Goal: Task Accomplishment & Management: Complete application form

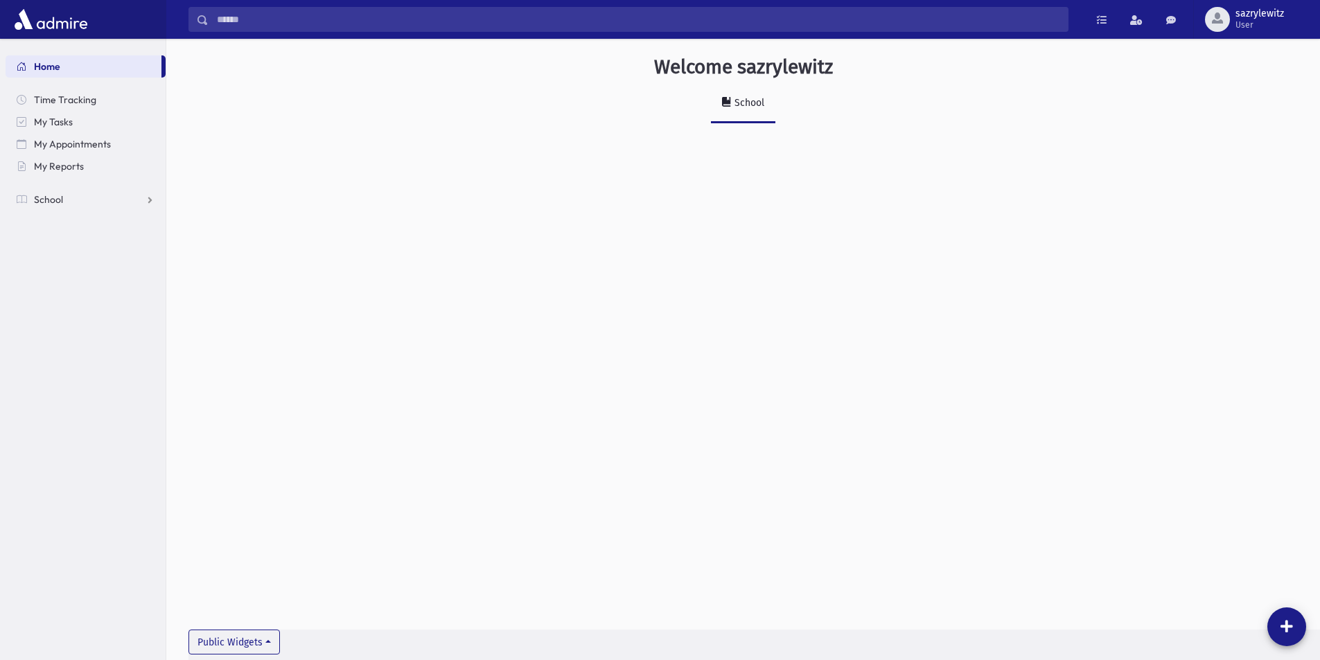
click at [65, 20] on img at bounding box center [51, 20] width 80 height 28
click at [59, 100] on span "Time Tracking" at bounding box center [65, 100] width 62 height 12
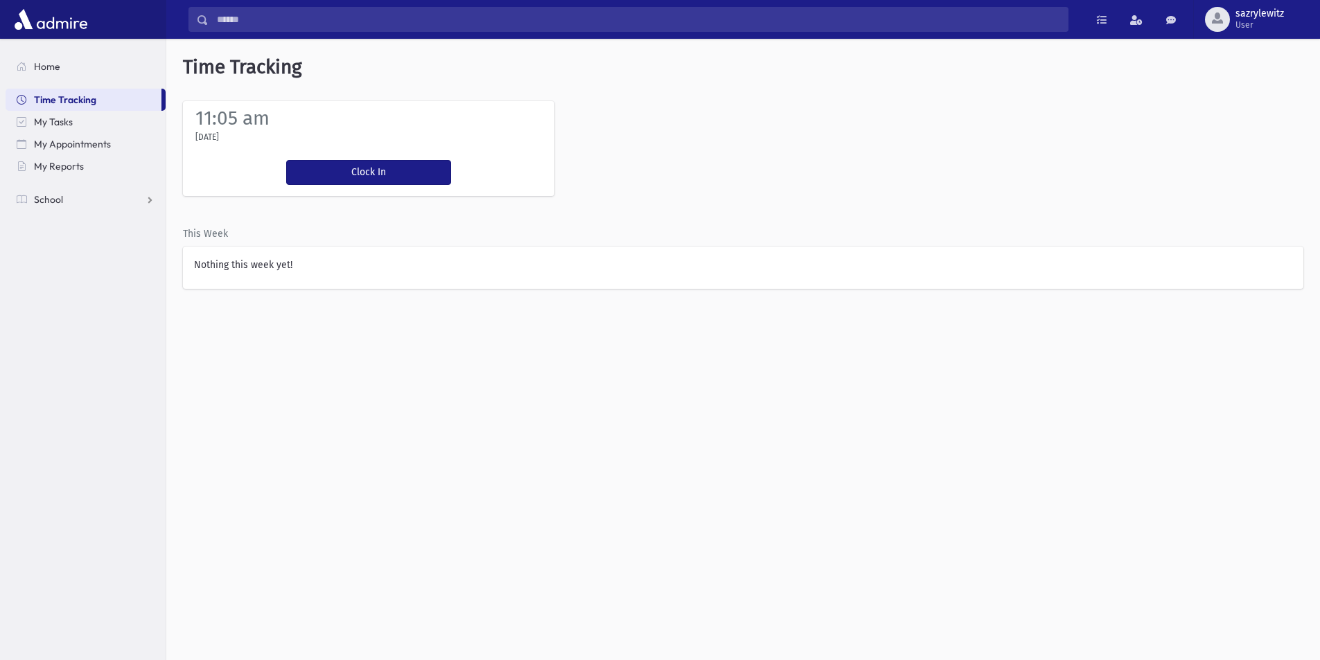
drag, startPoint x: 1292, startPoint y: 1, endPoint x: 796, endPoint y: 84, distance: 503.0
click at [796, 84] on h5 "Time Tracking" at bounding box center [743, 67] width 1154 height 57
click at [552, 453] on div "Time Tracking 11:05 am Thursday, 9/18/2025 Clock In You're clocked in This Week…" at bounding box center [743, 350] width 1154 height 622
click at [68, 124] on span "My Tasks" at bounding box center [53, 122] width 39 height 12
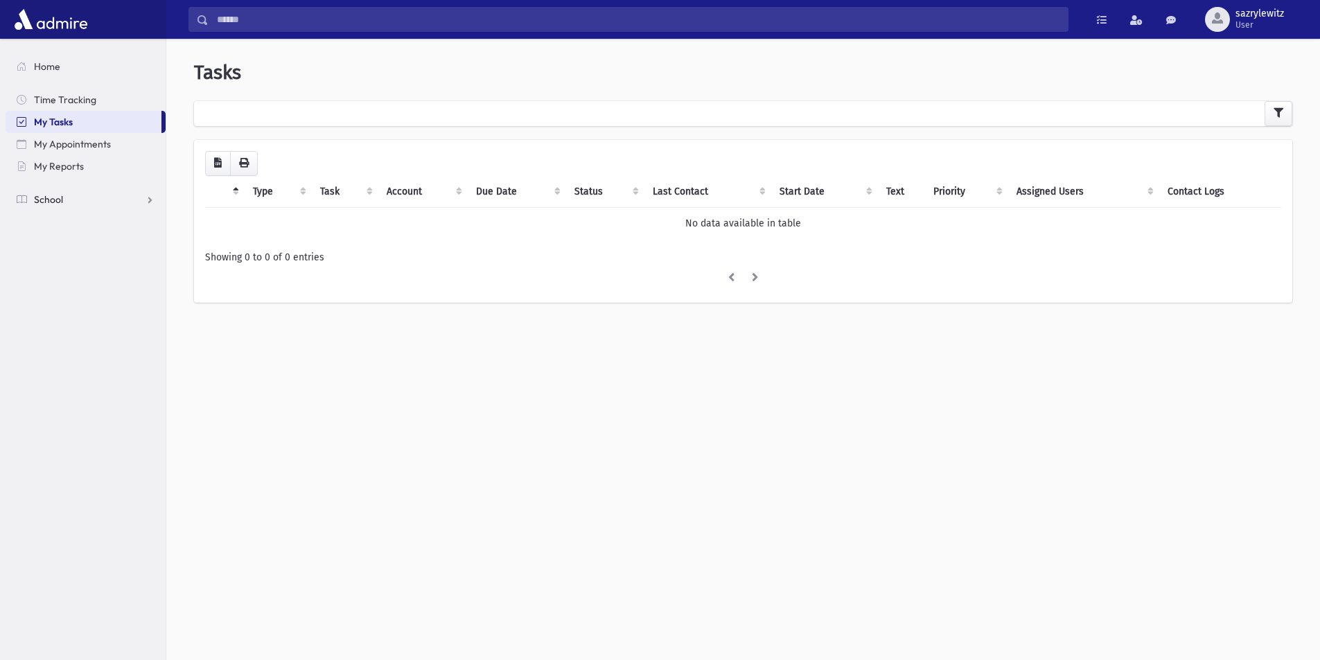
click at [76, 199] on link "School" at bounding box center [86, 200] width 160 height 22
click at [145, 243] on link "Attendance" at bounding box center [86, 244] width 160 height 22
click at [145, 247] on link "Attendance" at bounding box center [86, 244] width 160 height 22
click at [86, 245] on span "Attendance" at bounding box center [67, 244] width 51 height 12
click at [152, 245] on link "Attendance" at bounding box center [86, 244] width 160 height 22
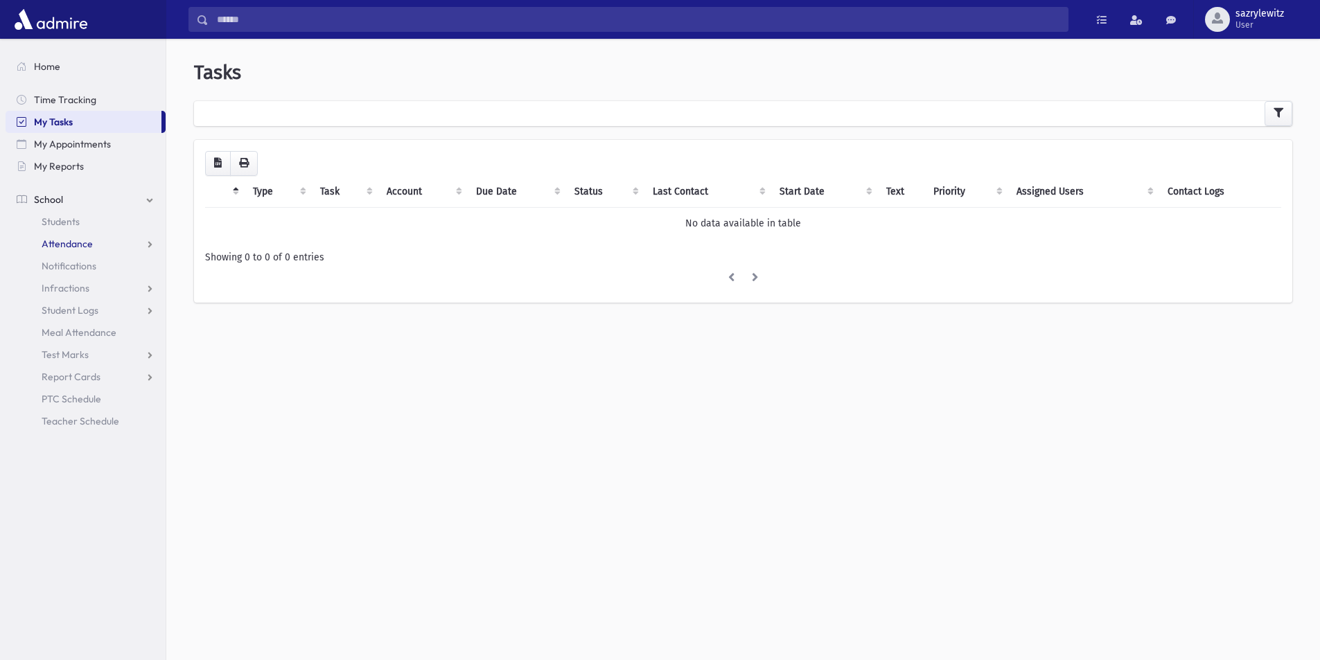
click at [147, 243] on link "Attendance" at bounding box center [86, 244] width 160 height 22
click at [60, 262] on span "Entry" at bounding box center [65, 266] width 24 height 12
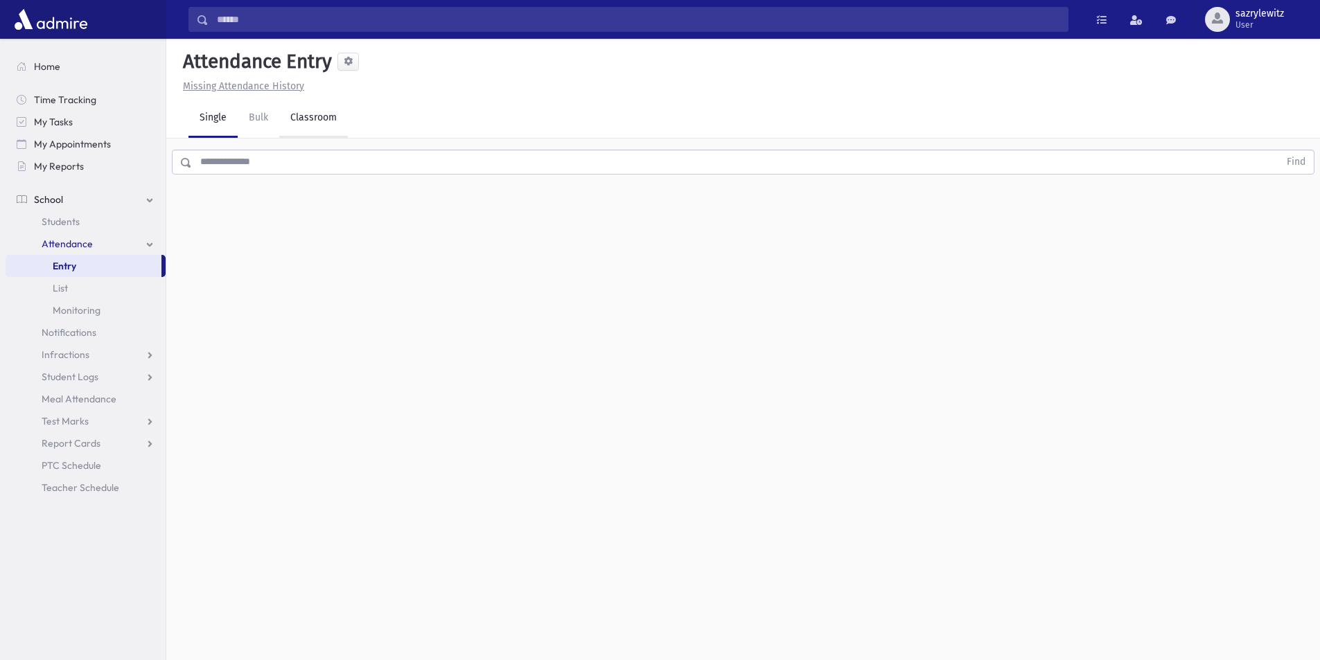
click at [302, 117] on link "Classroom" at bounding box center [313, 118] width 69 height 39
click at [348, 177] on div "--Select One--" at bounding box center [376, 179] width 137 height 15
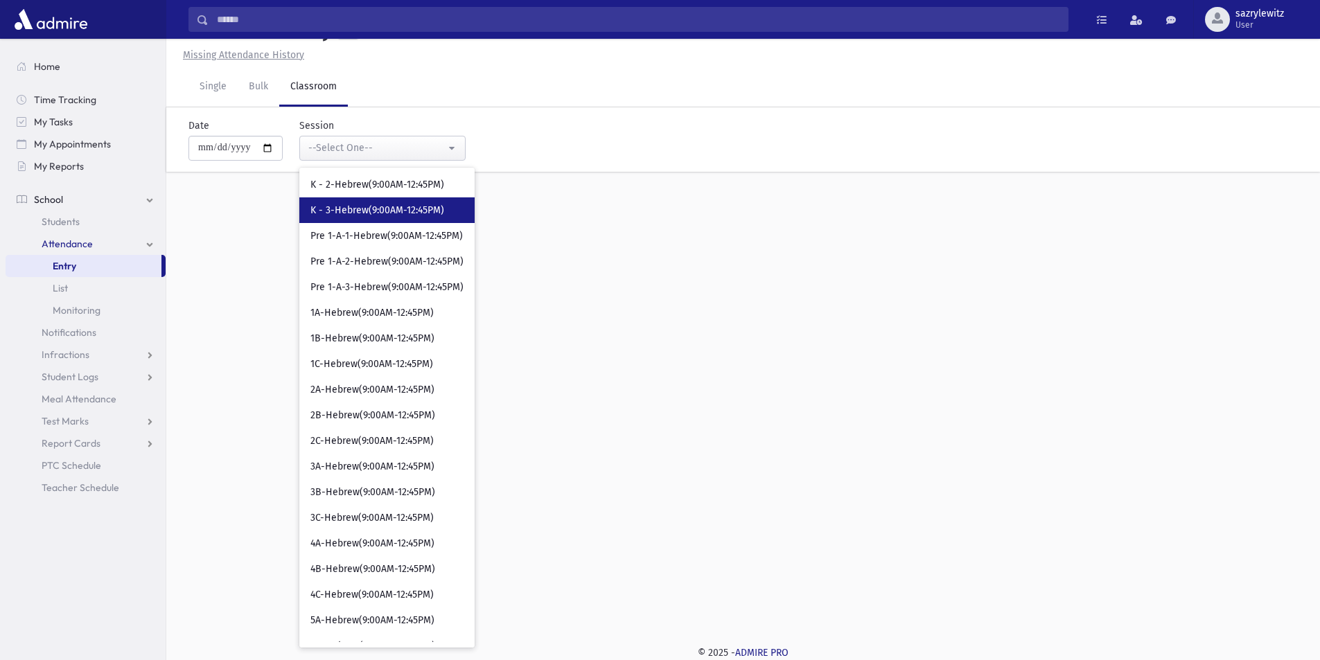
scroll to position [347, 0]
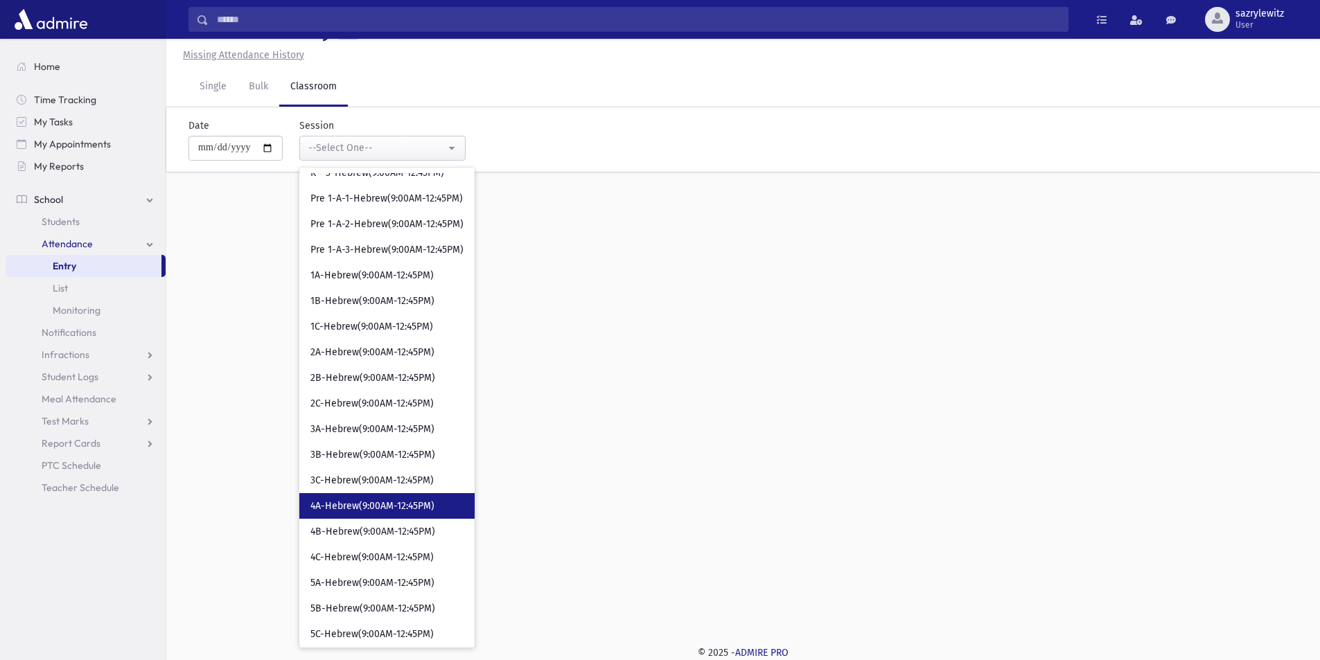
click at [371, 506] on span "4A-Hebrew(9:00AM-12:45PM)" at bounding box center [372, 507] width 124 height 14
select select "****"
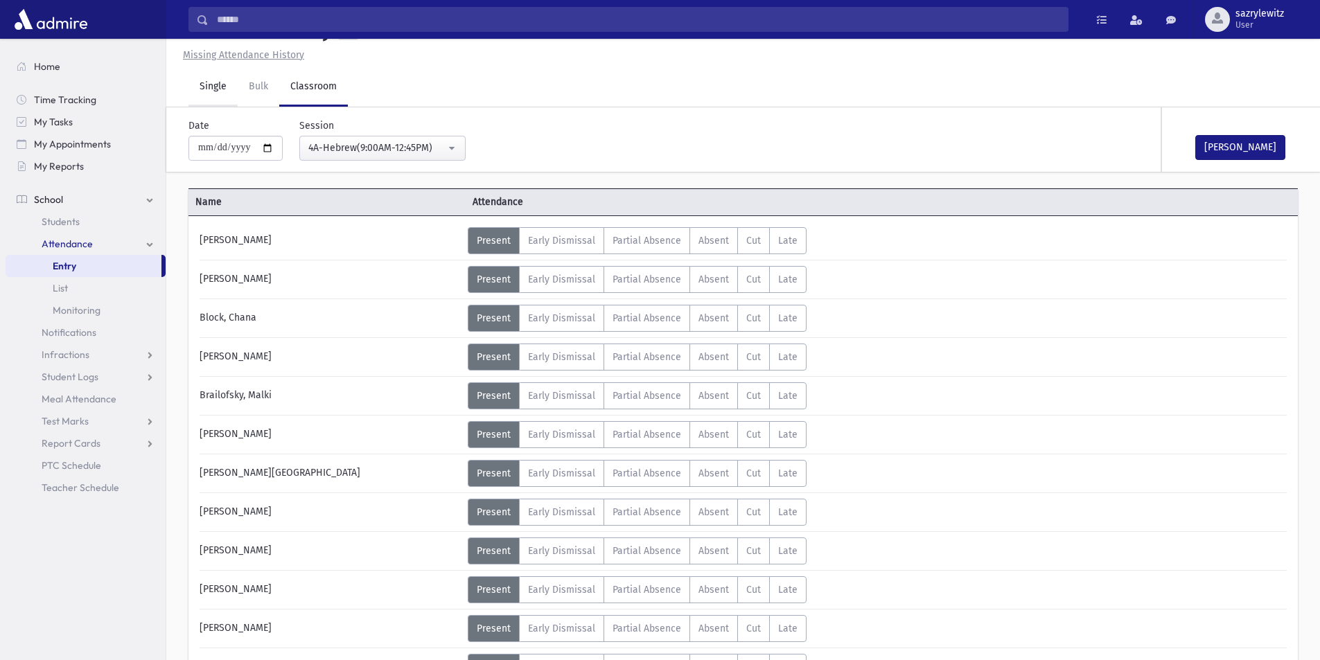
click at [212, 89] on link "Single" at bounding box center [213, 87] width 49 height 39
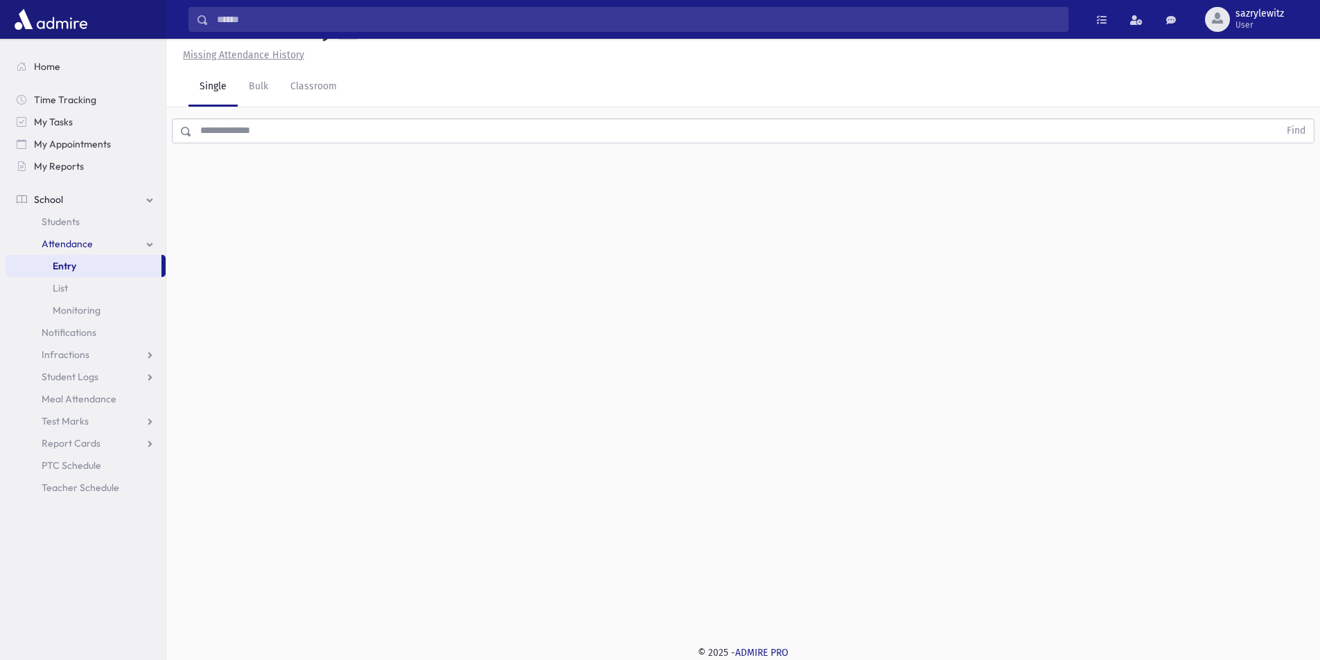
click at [218, 138] on input "text" at bounding box center [735, 131] width 1087 height 25
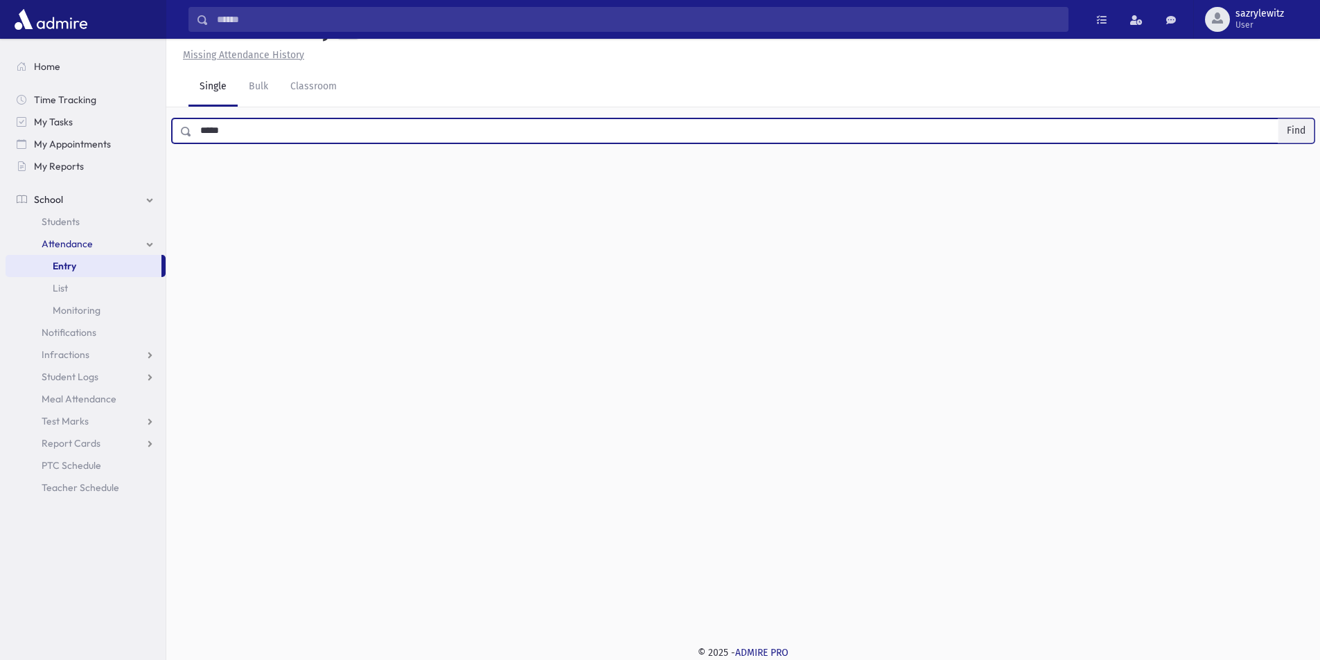
click at [1295, 131] on button "Find" at bounding box center [1296, 131] width 35 height 24
click at [238, 136] on input "*****" at bounding box center [735, 131] width 1087 height 25
type input "*****"
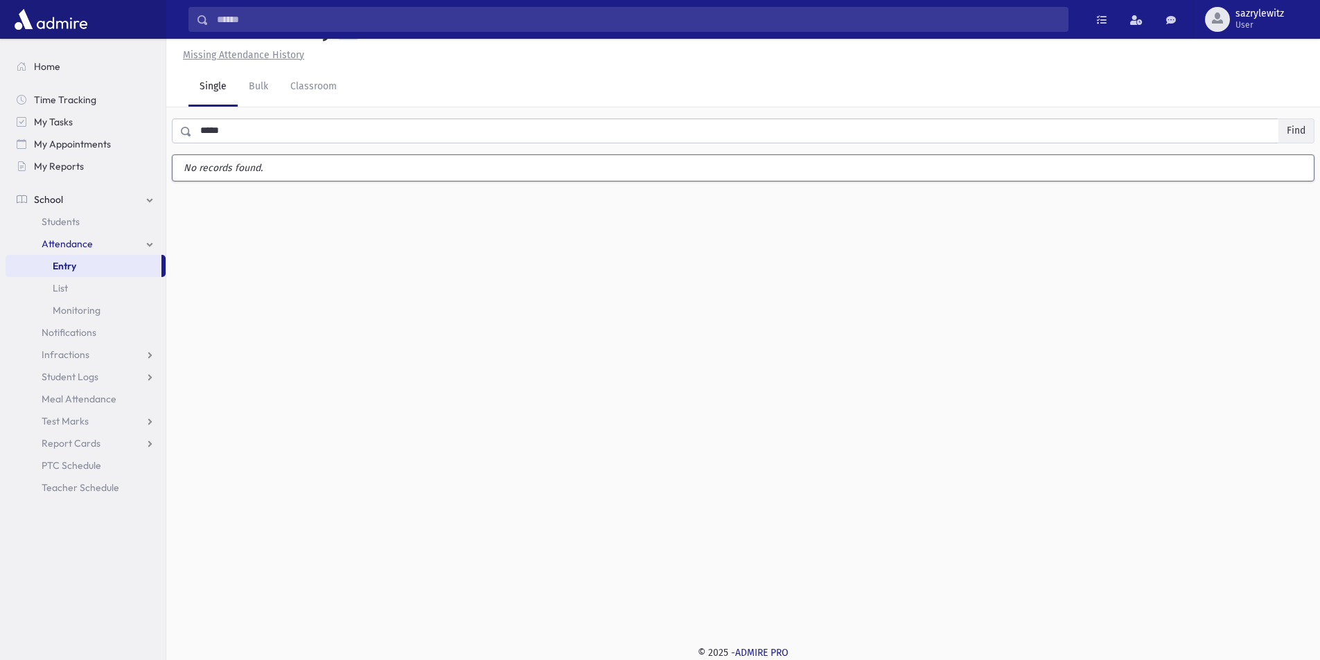
click at [1298, 132] on button "Find" at bounding box center [1296, 131] width 35 height 24
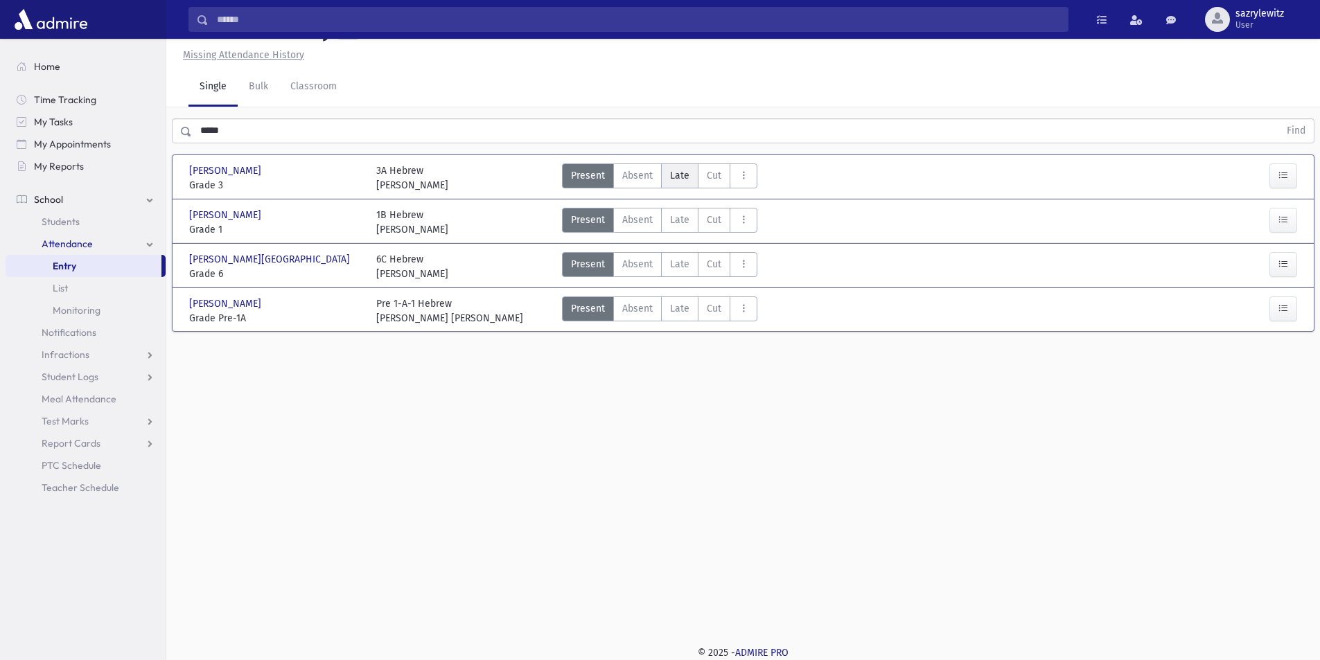
click at [678, 176] on span "Late" at bounding box center [679, 175] width 19 height 15
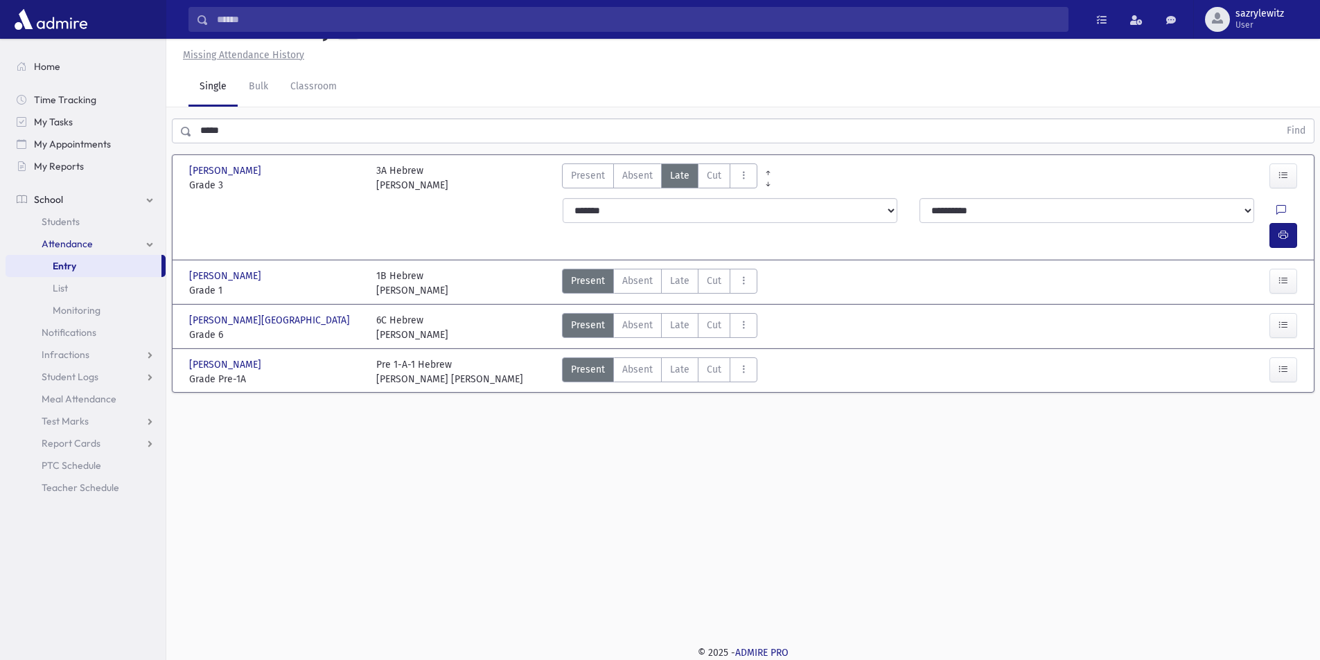
click at [1242, 207] on div "**********" at bounding box center [1098, 210] width 357 height 25
click at [1277, 209] on icon at bounding box center [1282, 211] width 10 height 12
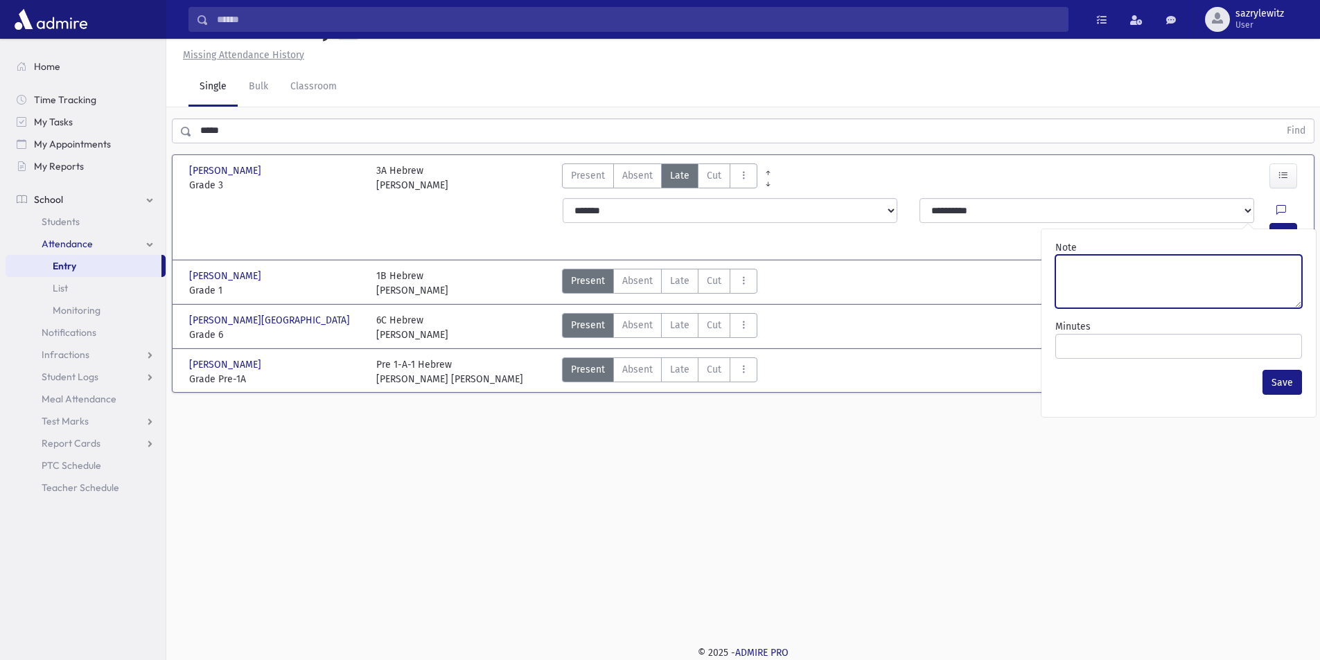
click at [1142, 286] on textarea "Note" at bounding box center [1179, 281] width 247 height 53
type textarea "****"
click at [1286, 383] on button "Save" at bounding box center [1283, 382] width 40 height 25
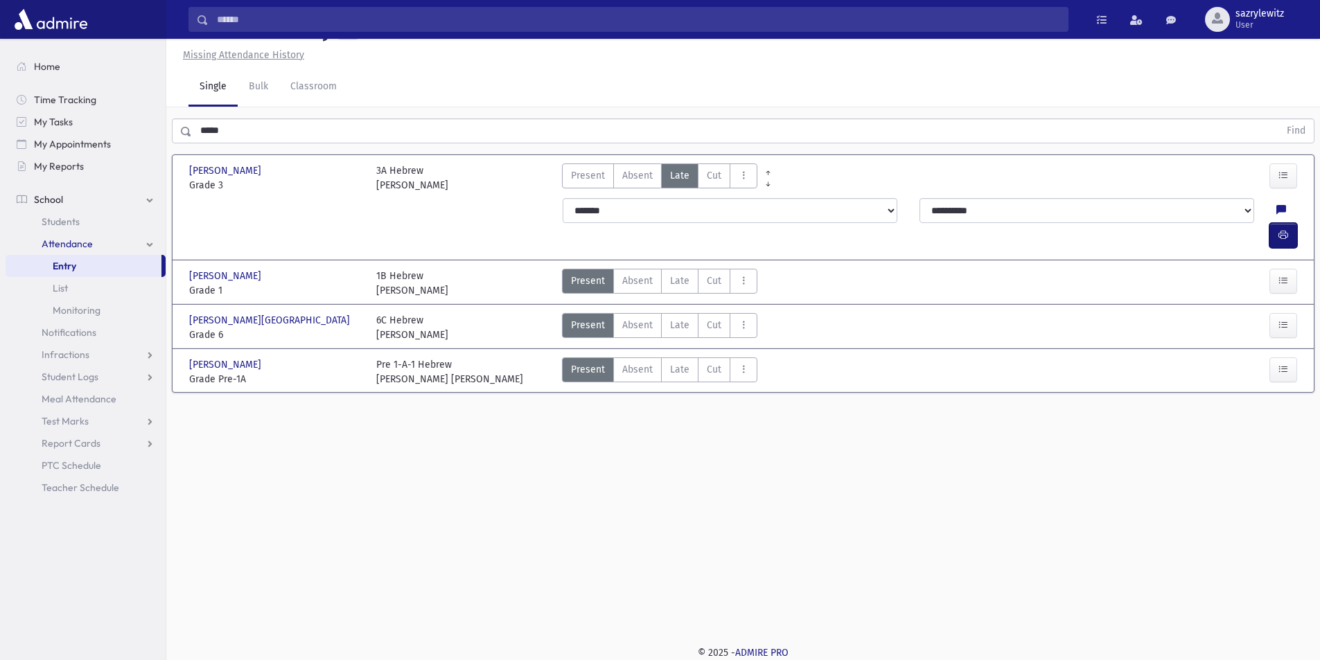
click at [1281, 229] on icon "button" at bounding box center [1284, 235] width 10 height 12
click at [1277, 204] on link at bounding box center [1282, 213] width 10 height 19
click at [1277, 208] on icon at bounding box center [1282, 211] width 10 height 12
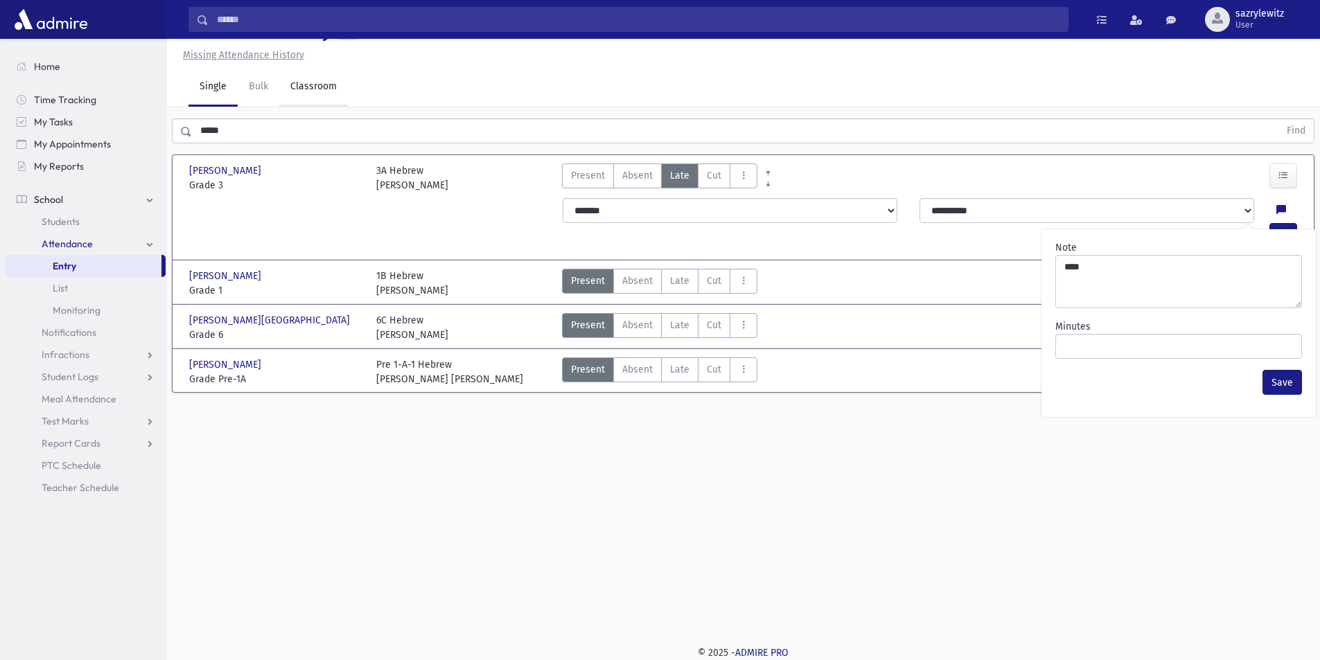
click at [315, 87] on link "Classroom" at bounding box center [313, 87] width 69 height 39
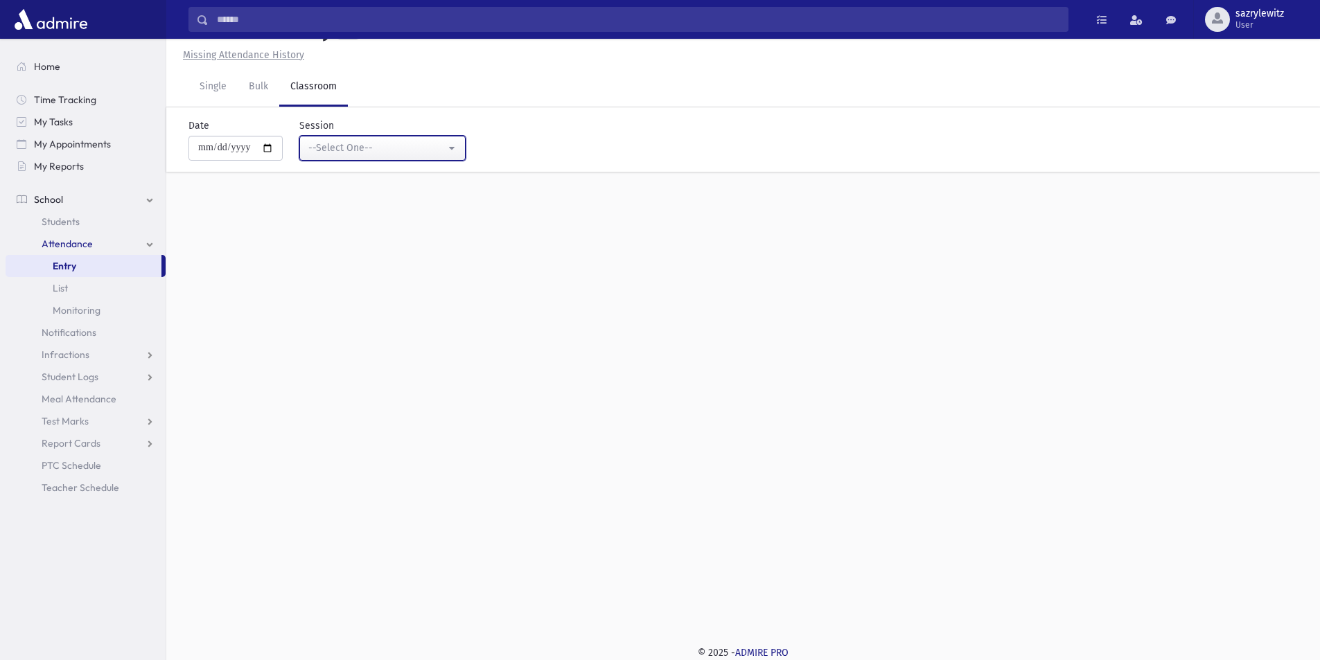
click at [335, 147] on div "--Select One--" at bounding box center [376, 148] width 137 height 15
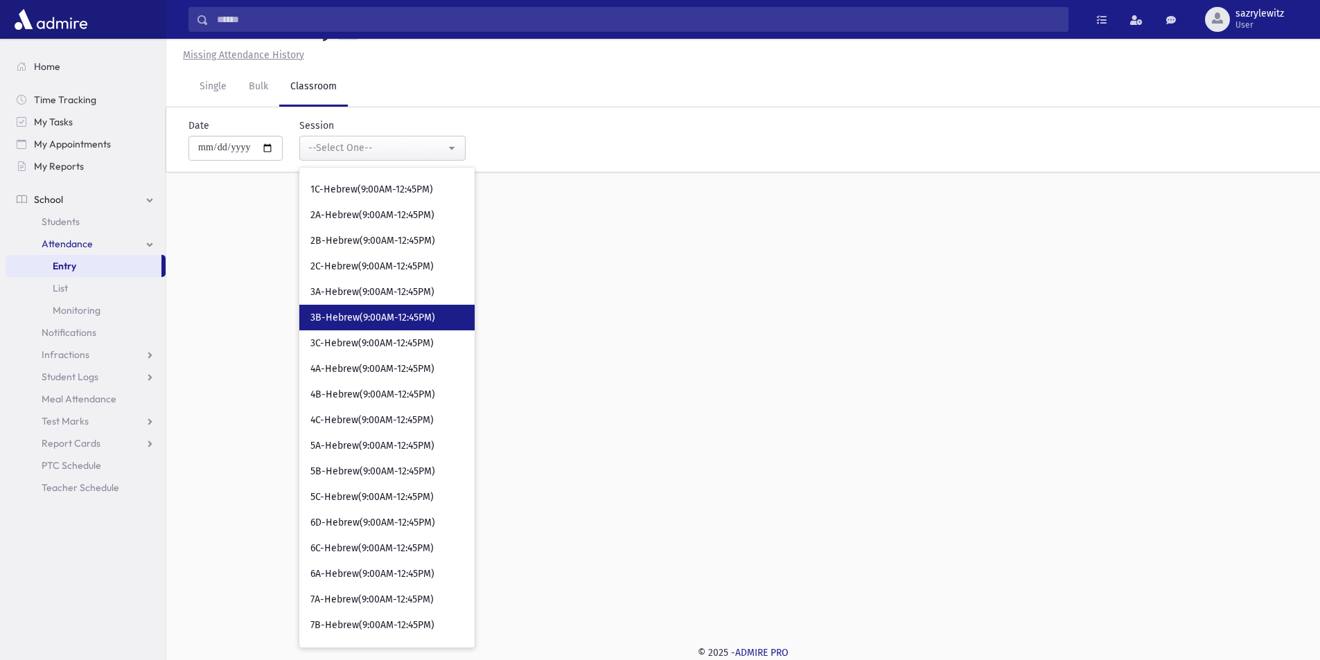
scroll to position [485, 0]
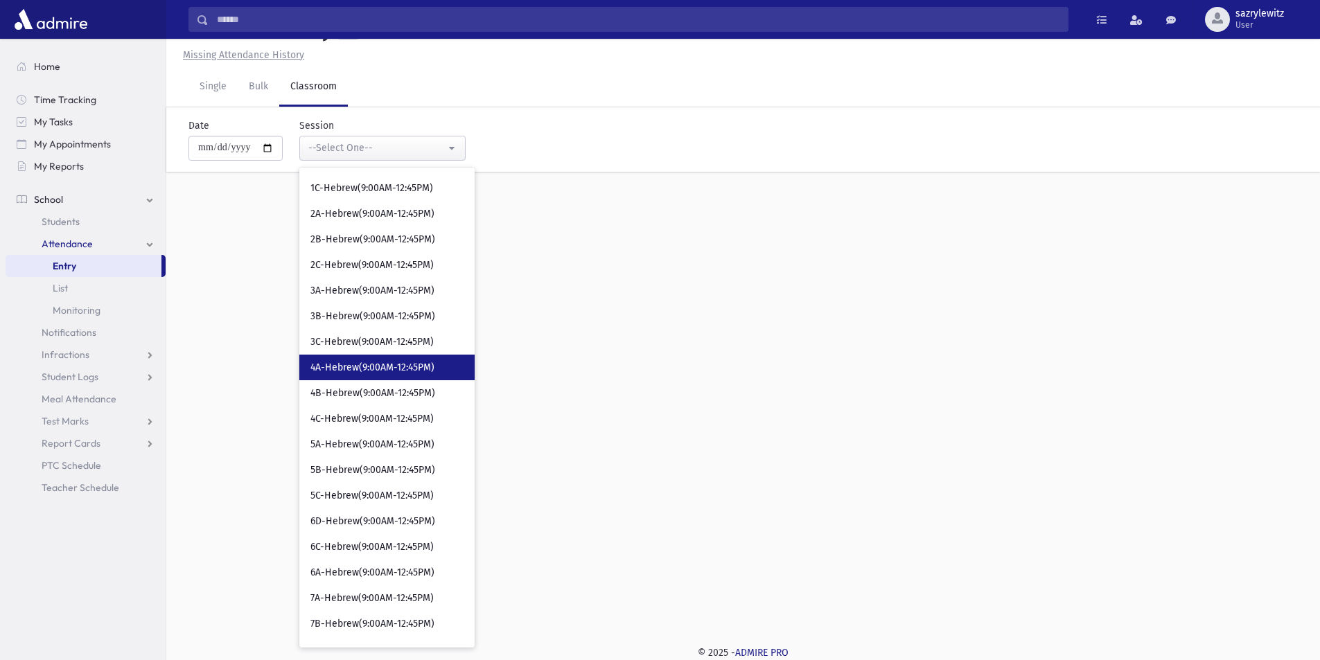
click at [364, 370] on span "4A-Hebrew(9:00AM-12:45PM)" at bounding box center [372, 368] width 124 height 14
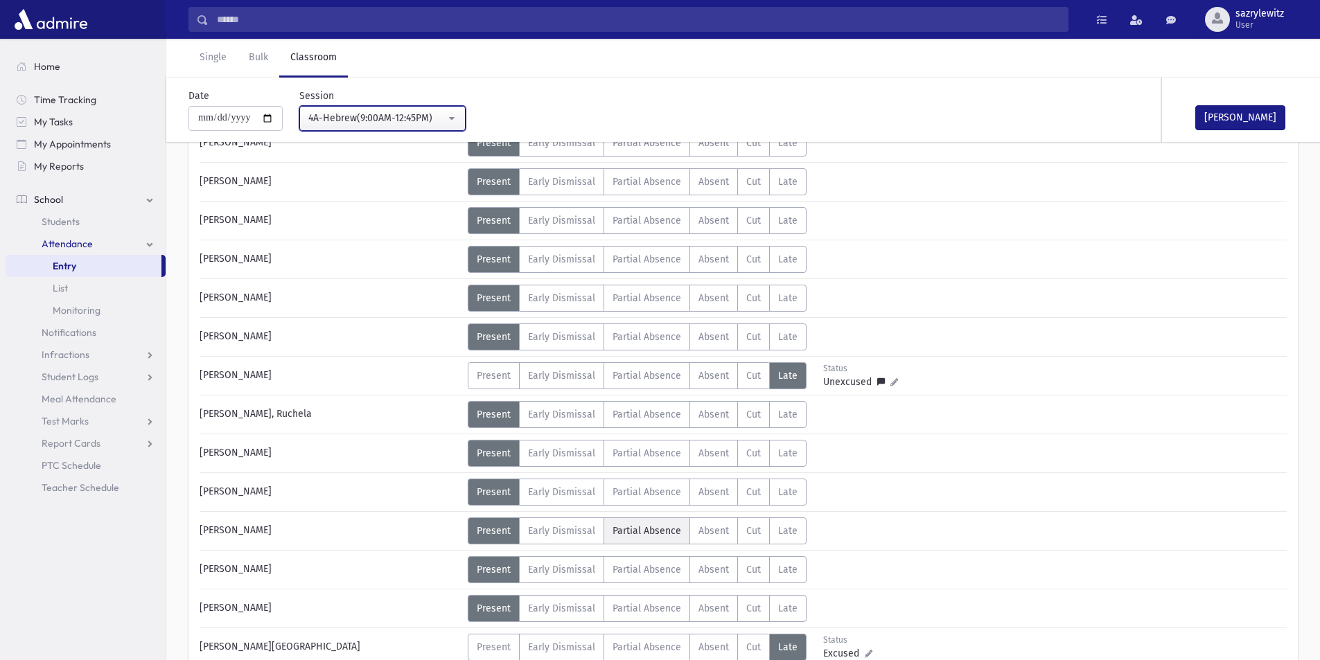
scroll to position [447, 0]
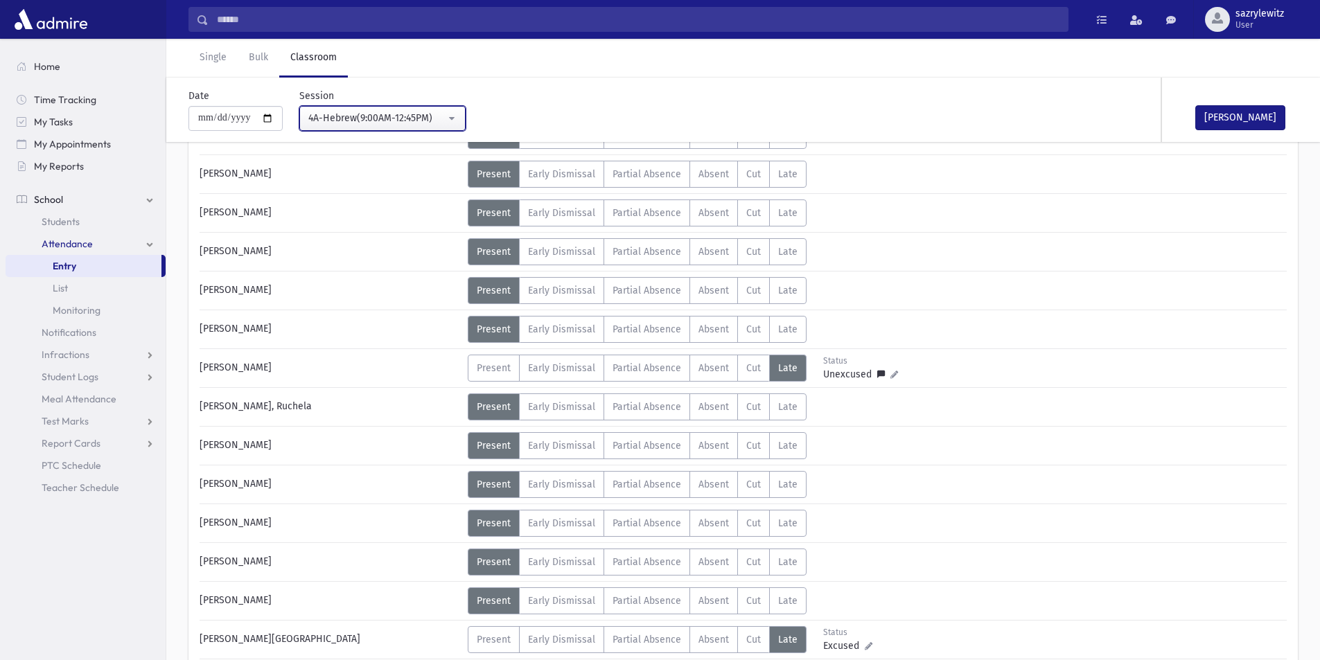
click at [337, 122] on div "4A-Hebrew(9:00AM-12:45PM)" at bounding box center [376, 118] width 137 height 15
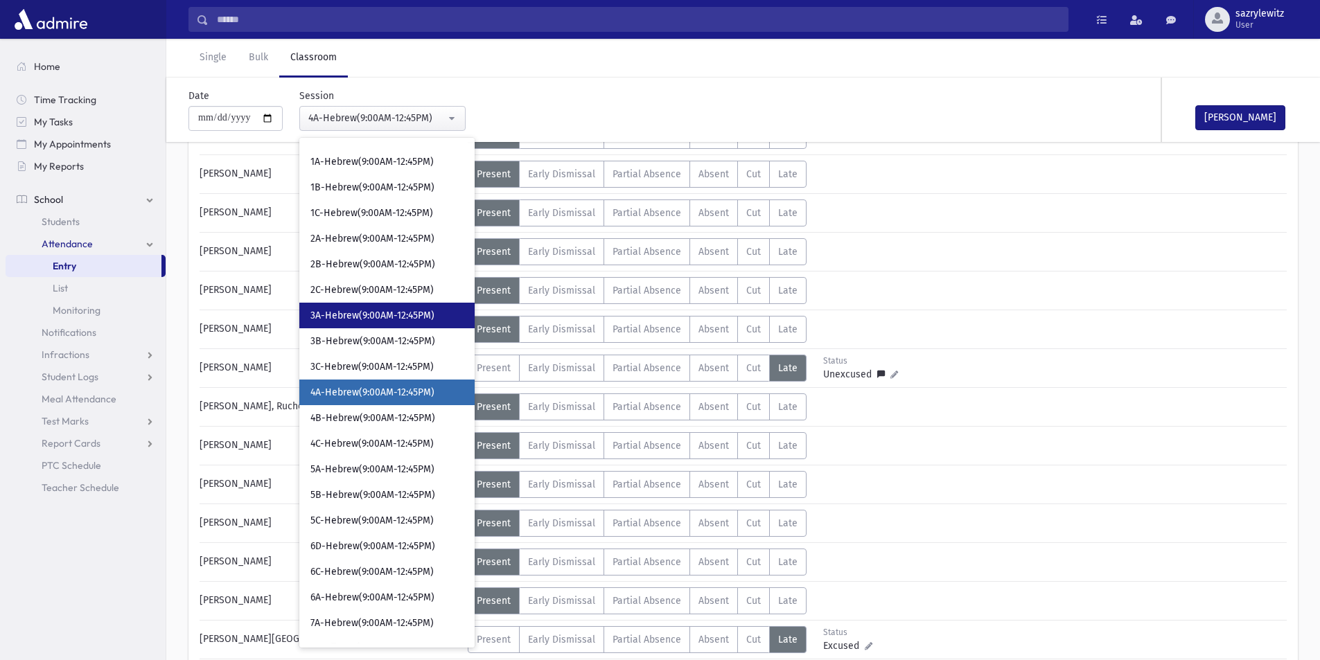
click at [358, 312] on span "3A-Hebrew(9:00AM-12:45PM)" at bounding box center [372, 316] width 124 height 14
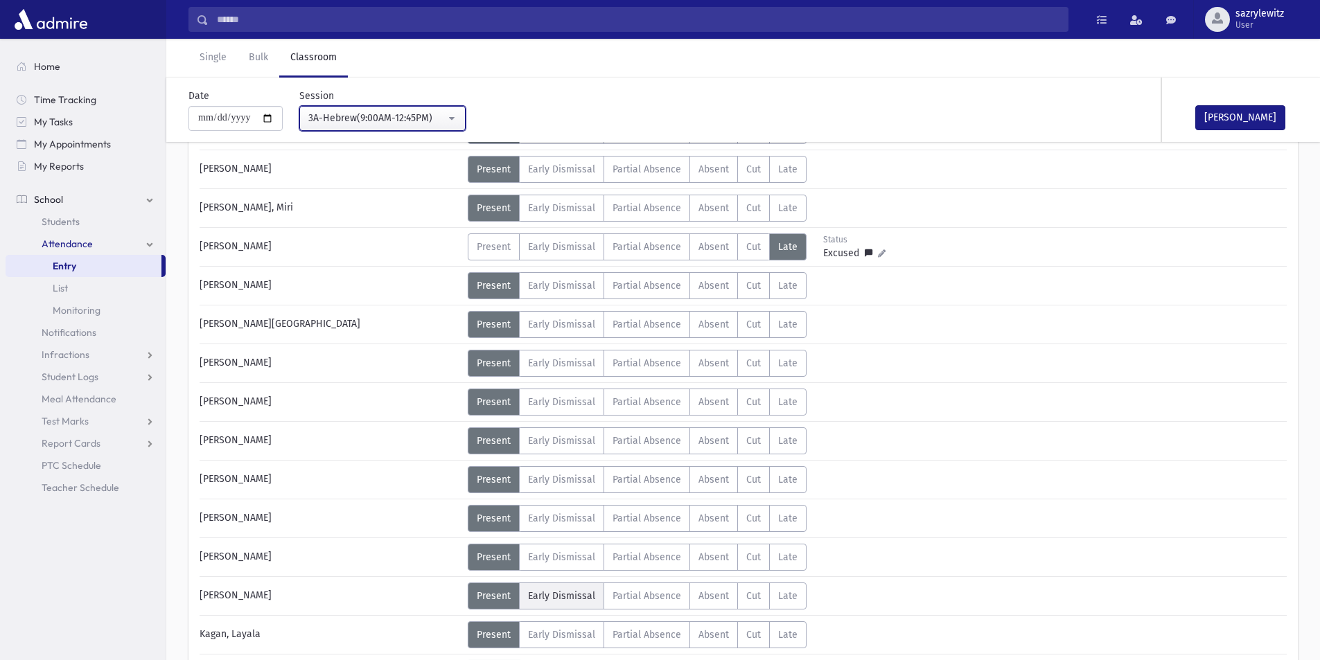
scroll to position [170, 0]
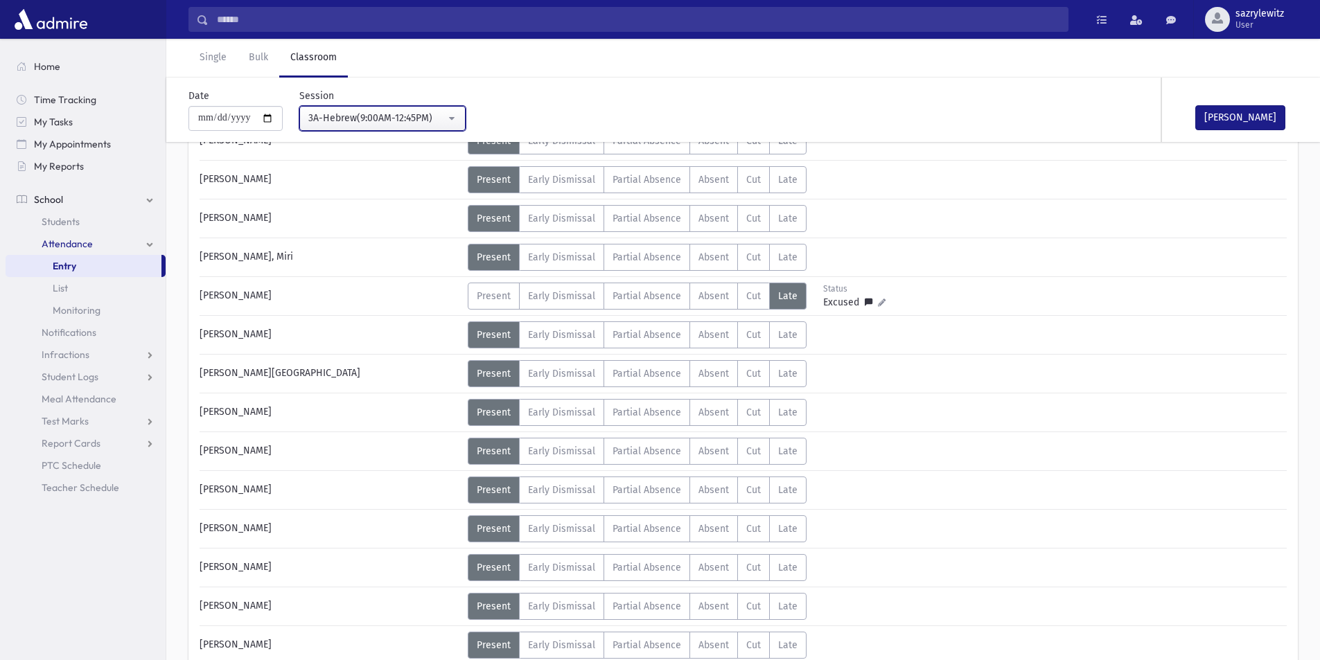
click at [374, 120] on div "3A-Hebrew(9:00AM-12:45PM)" at bounding box center [376, 118] width 137 height 15
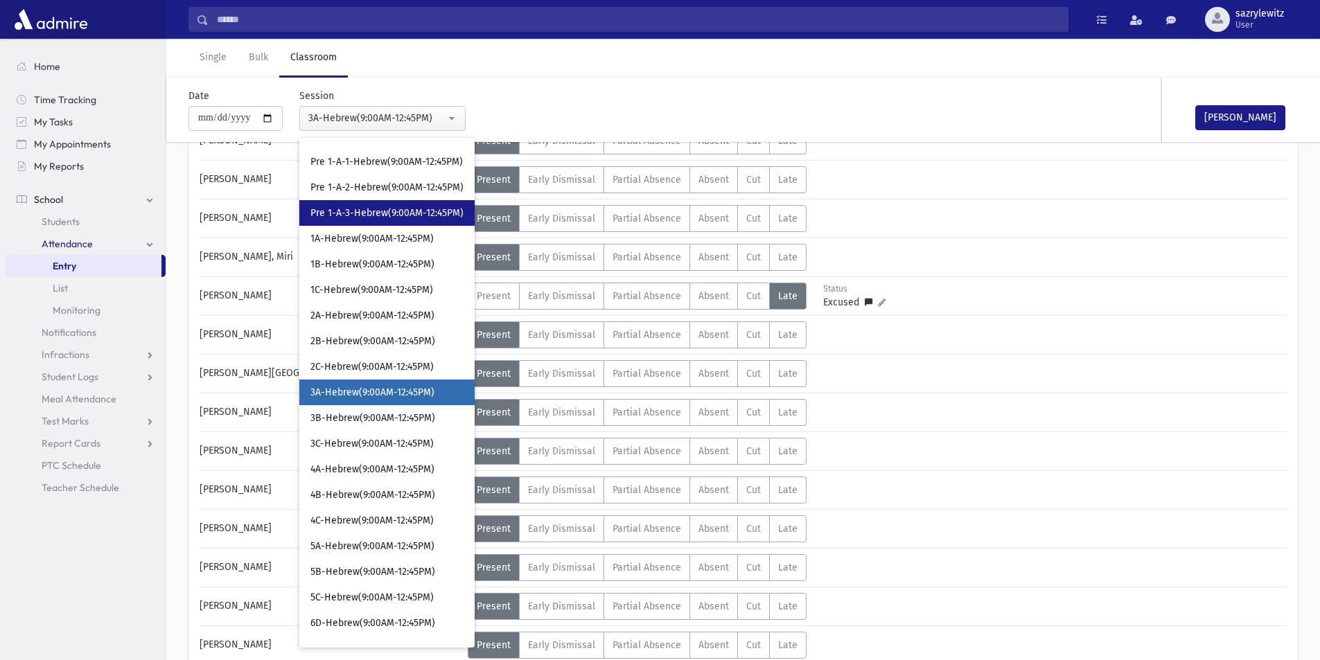
scroll to position [215, 0]
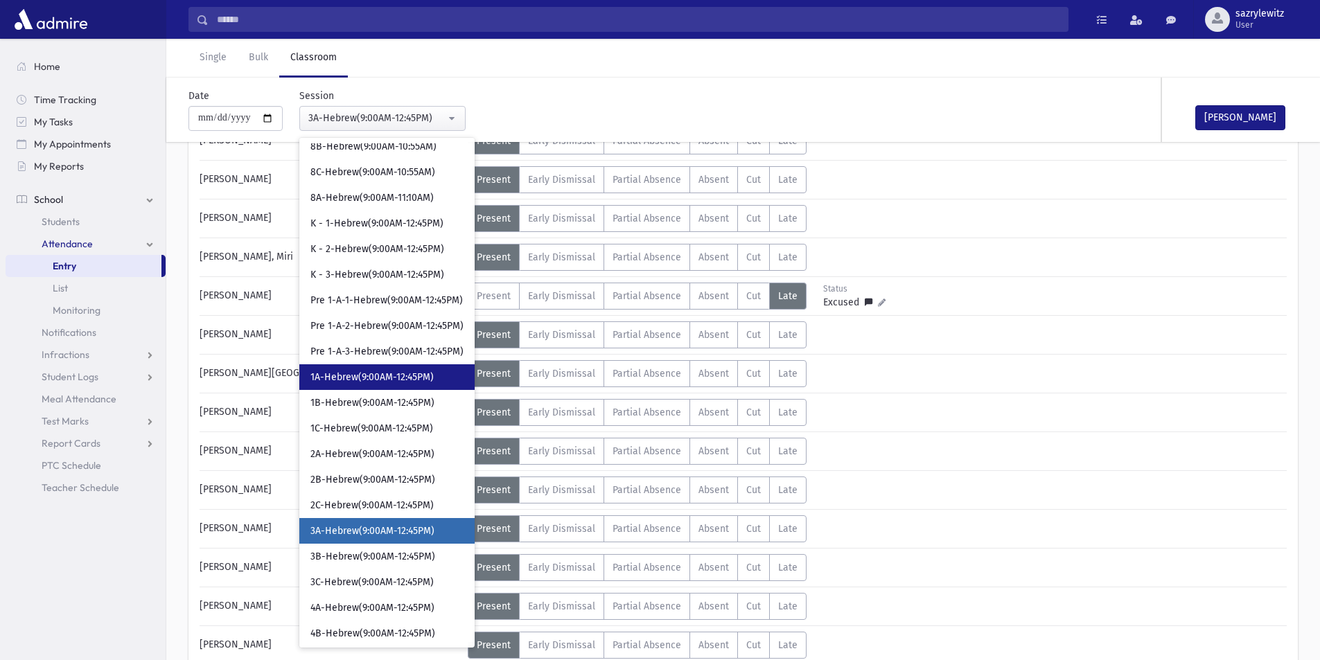
click at [369, 379] on span "1A-Hebrew(9:00AM-12:45PM)" at bounding box center [371, 378] width 123 height 14
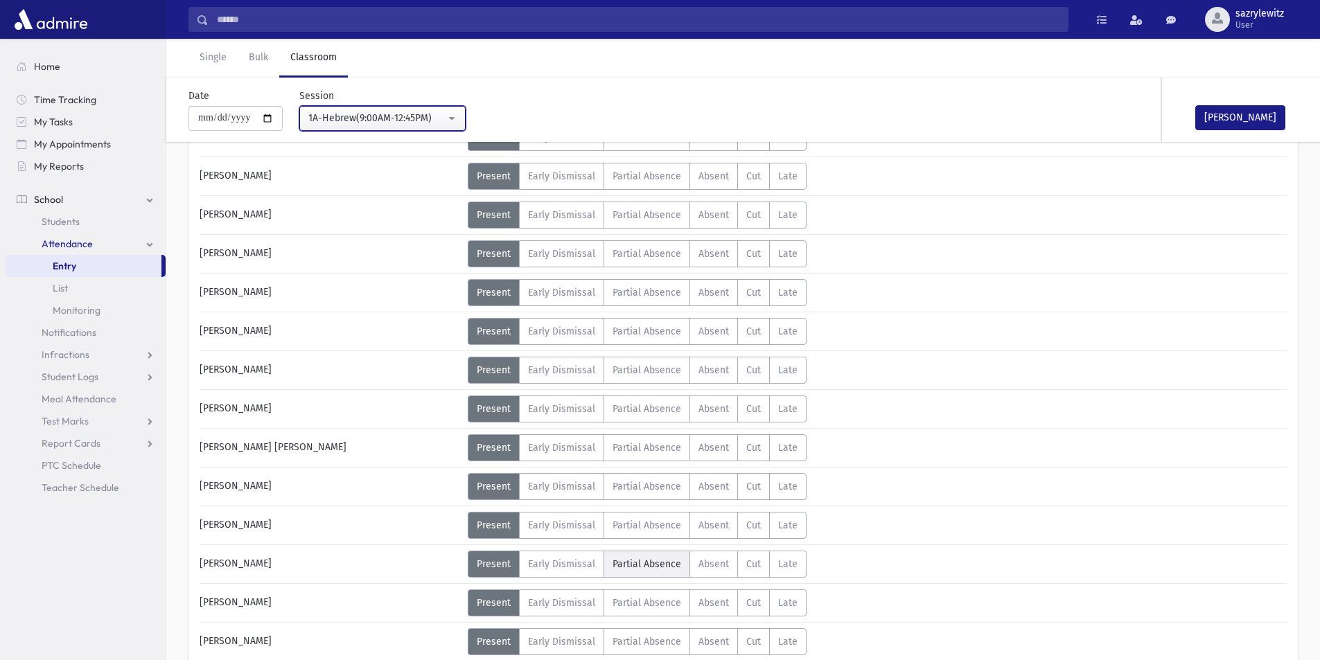
scroll to position [586, 0]
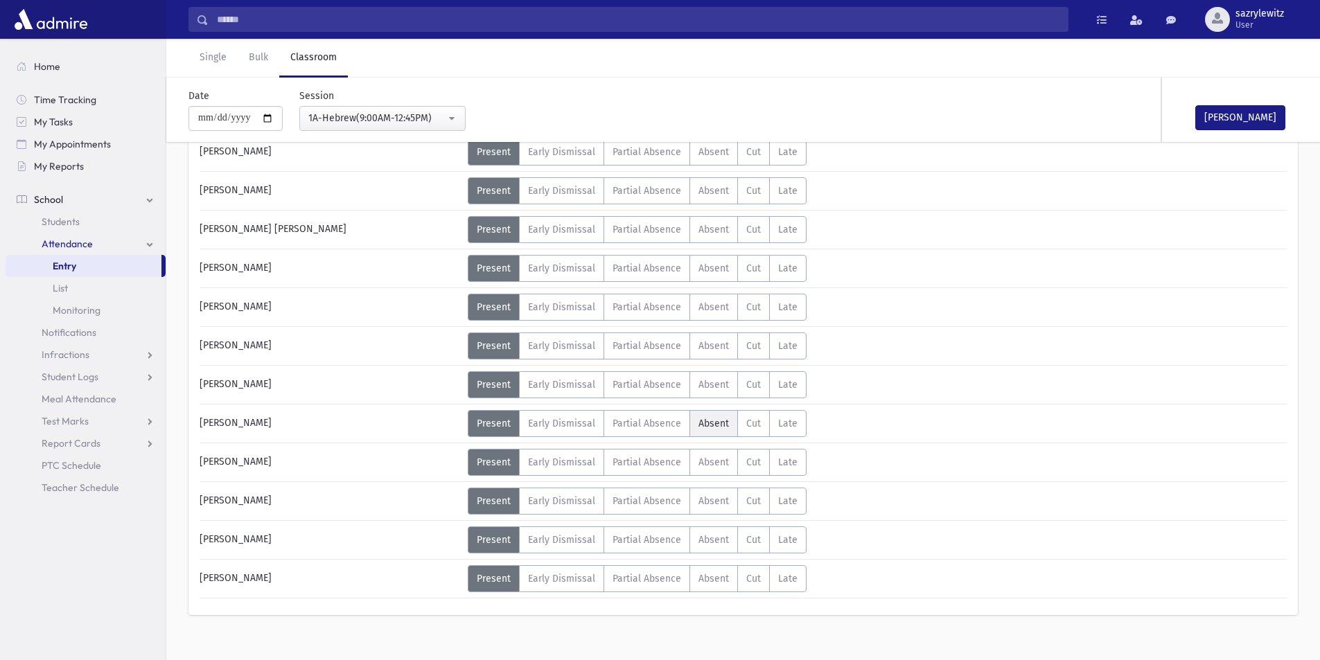
click at [709, 428] on span "Absent" at bounding box center [714, 424] width 30 height 12
click at [712, 268] on span "Absent" at bounding box center [714, 269] width 30 height 12
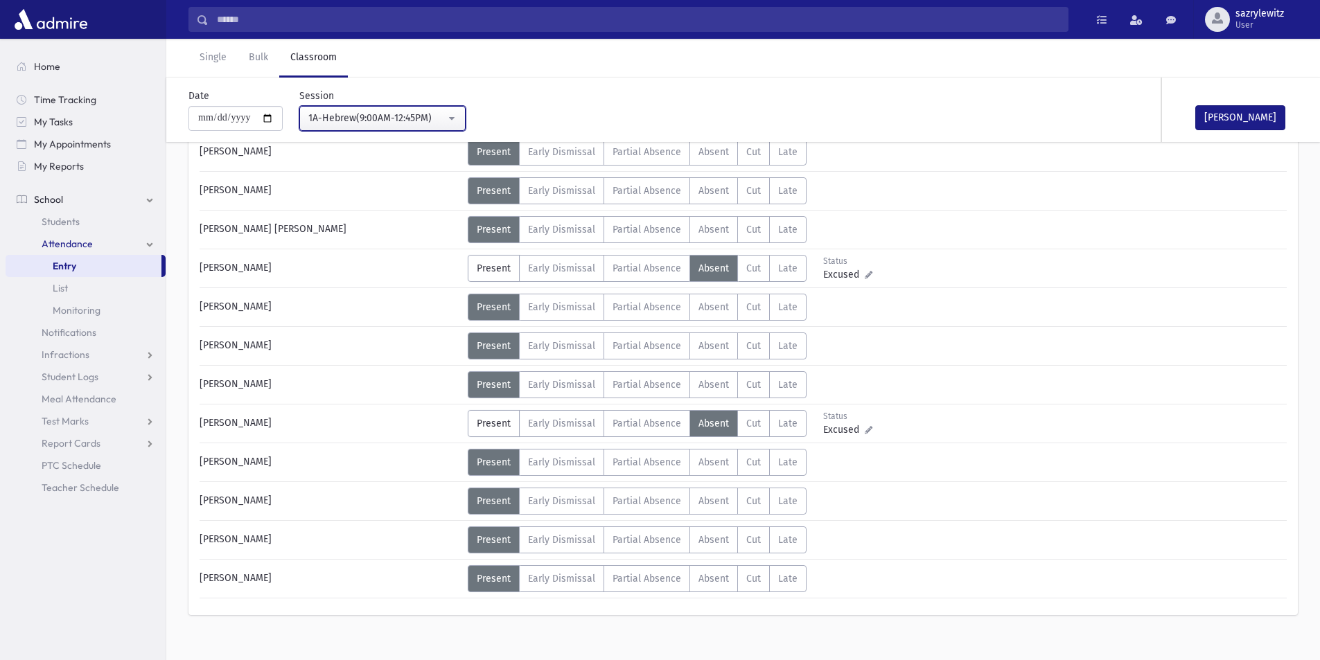
click at [384, 122] on div "1A-Hebrew(9:00AM-12:45PM)" at bounding box center [376, 118] width 137 height 15
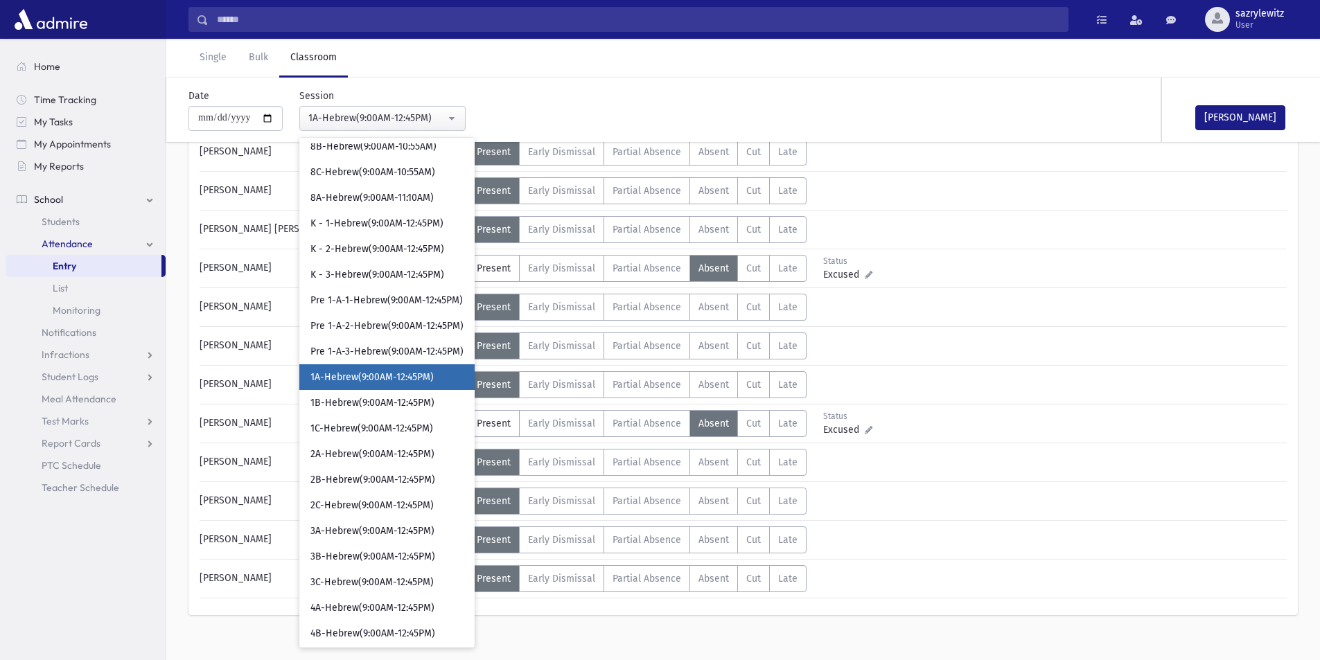
scroll to position [200, 0]
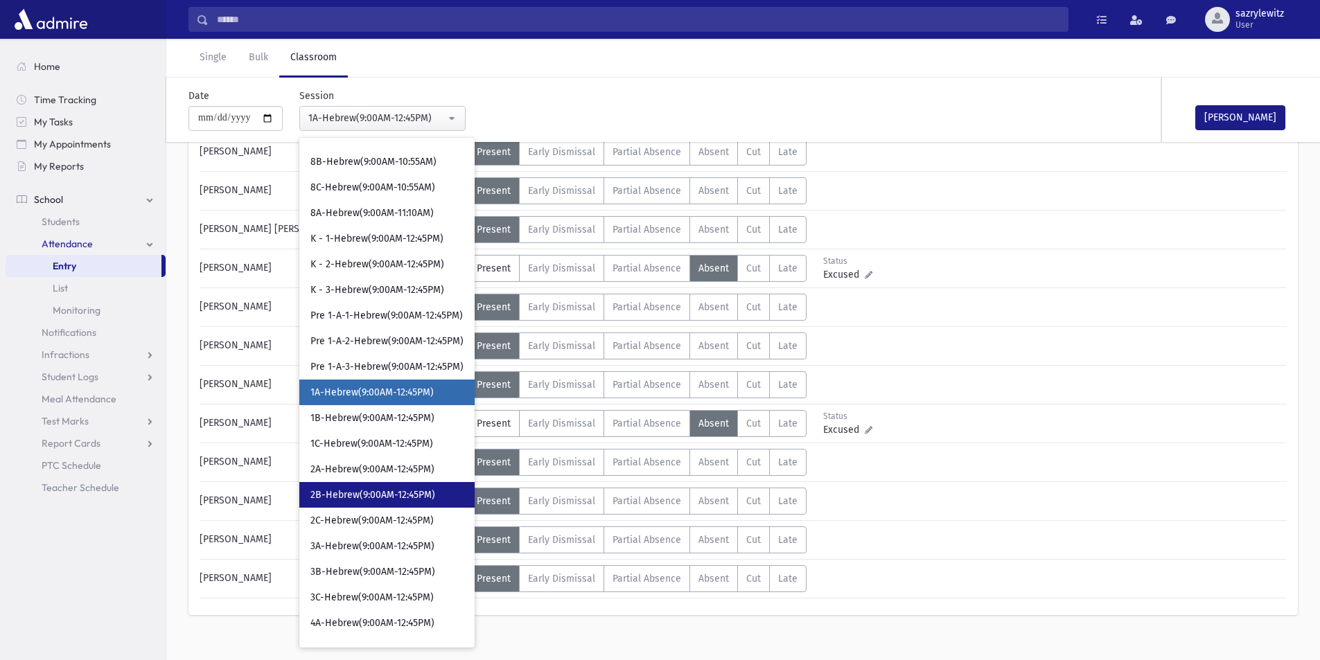
click at [362, 496] on span "2B-Hebrew(9:00AM-12:45PM)" at bounding box center [372, 496] width 125 height 14
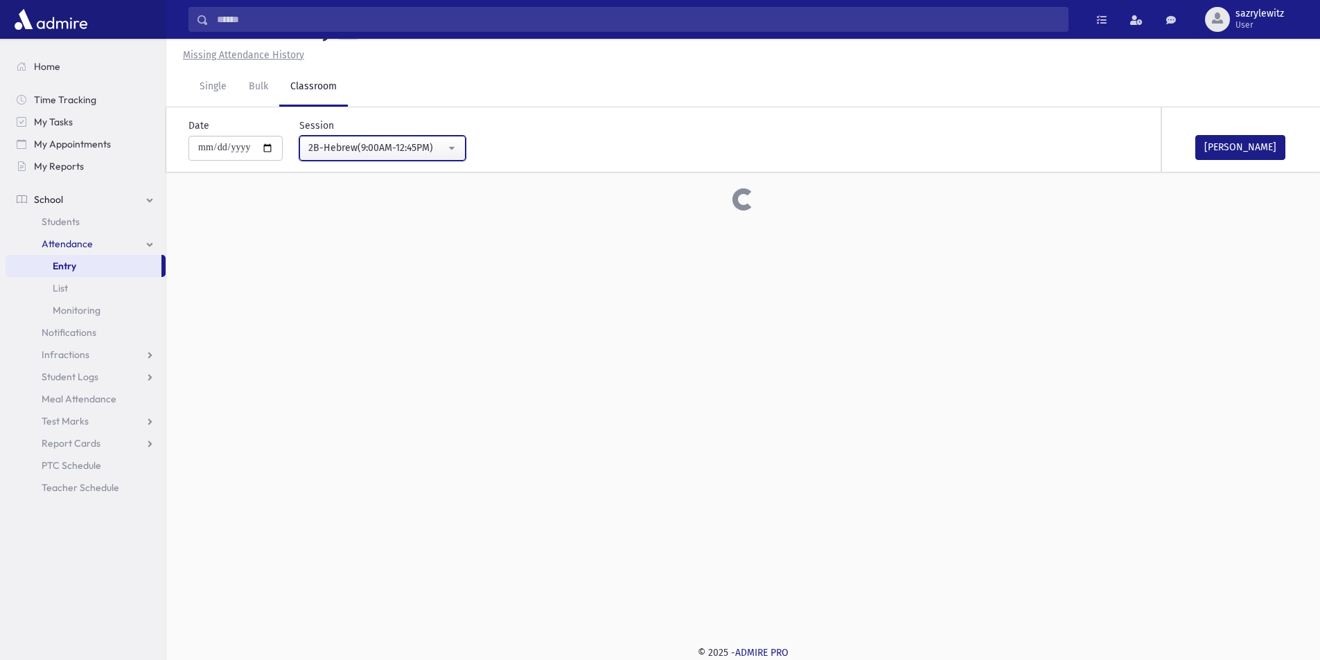
scroll to position [586, 0]
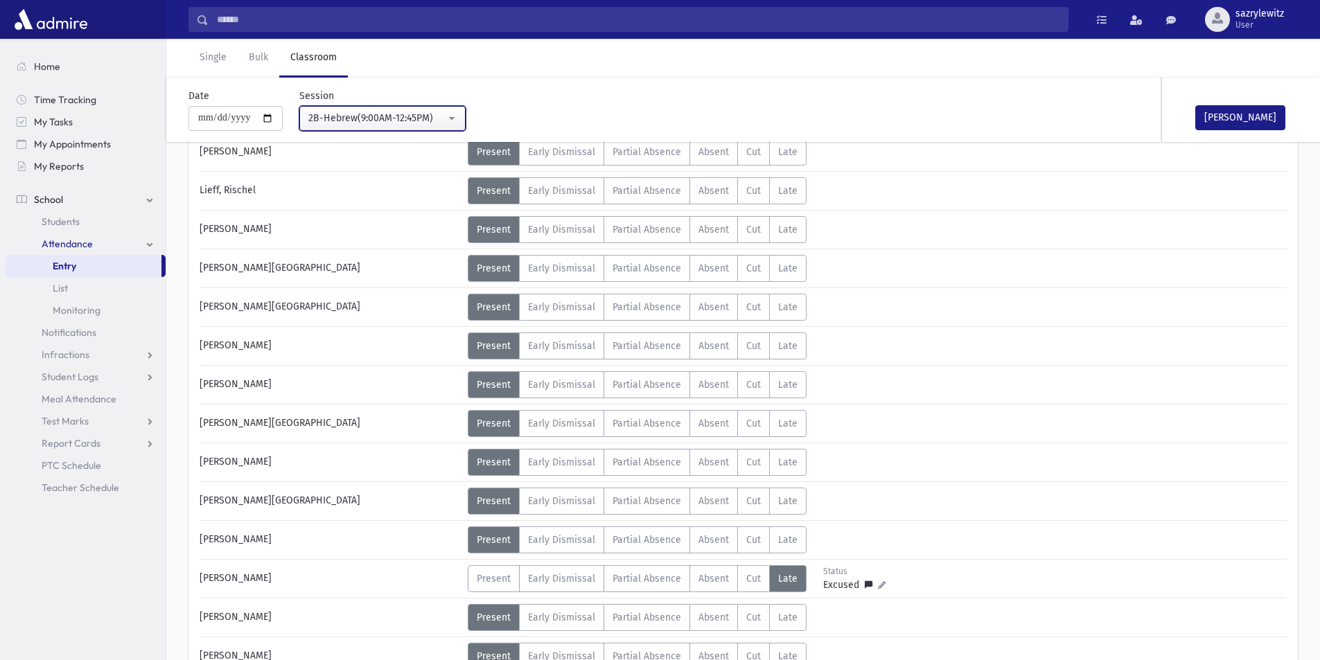
click at [386, 112] on div "2B-Hebrew(9:00AM-12:45PM)" at bounding box center [376, 118] width 137 height 15
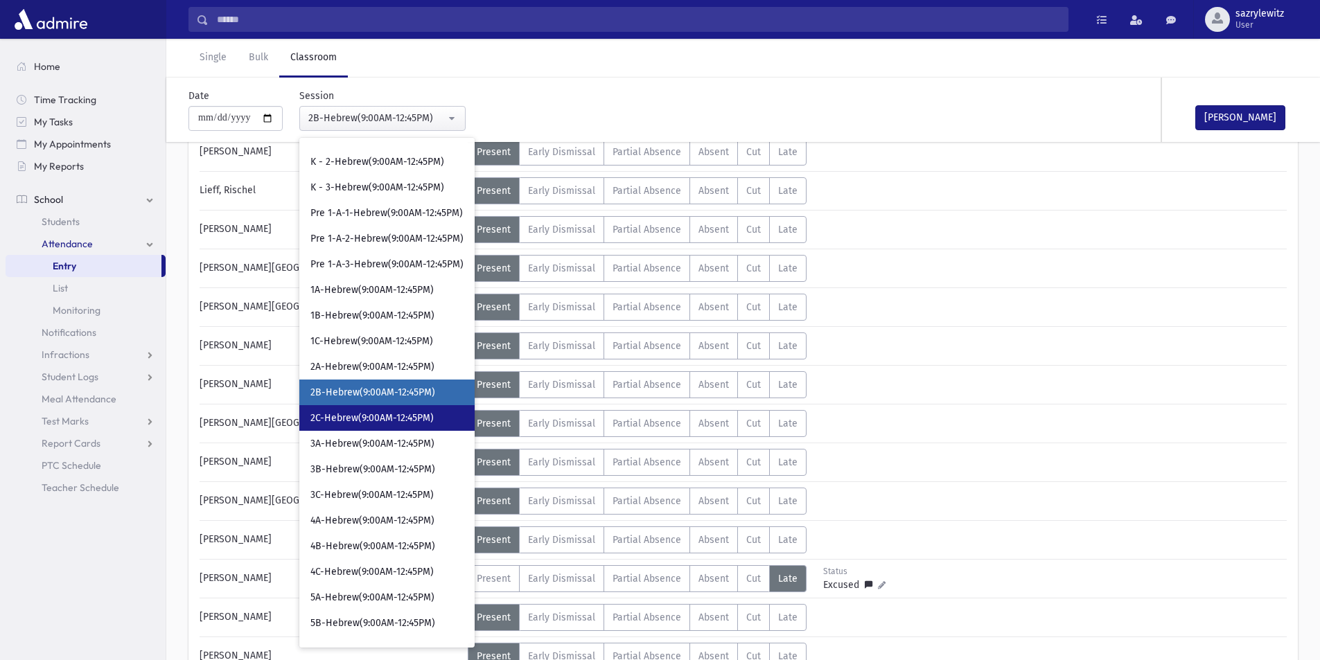
click at [335, 413] on span "2C-Hebrew(9:00AM-12:45PM)" at bounding box center [371, 419] width 123 height 14
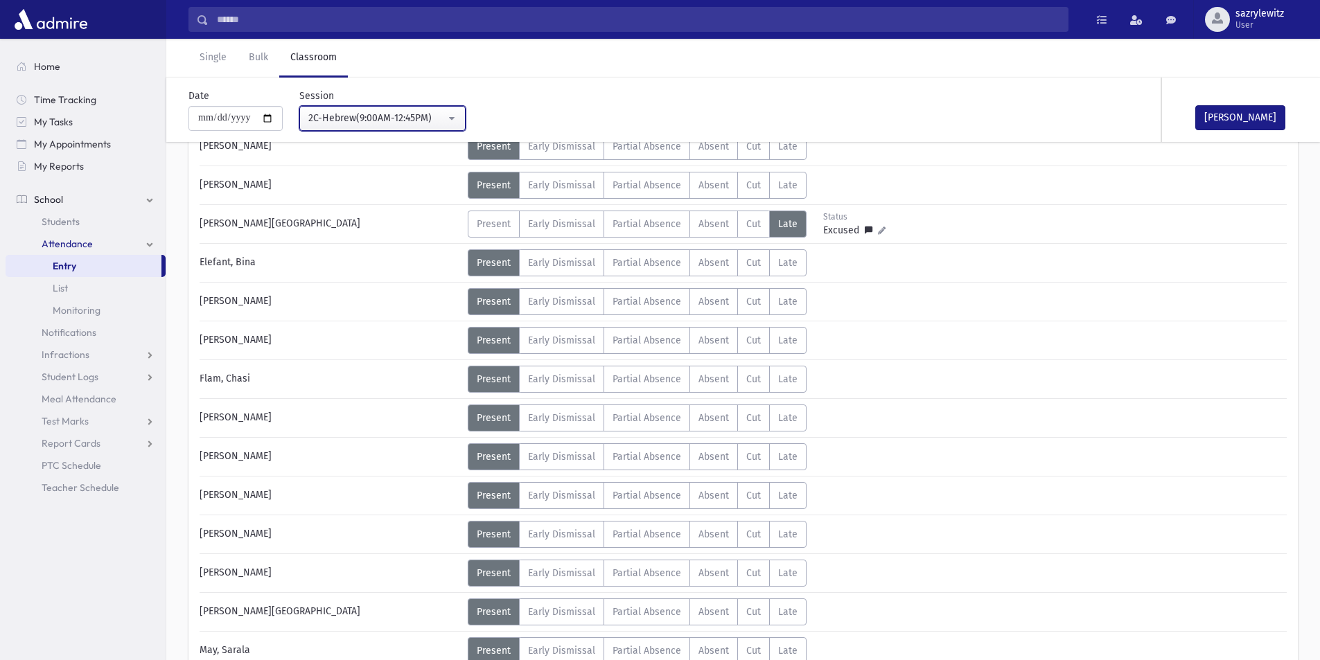
scroll to position [95, 0]
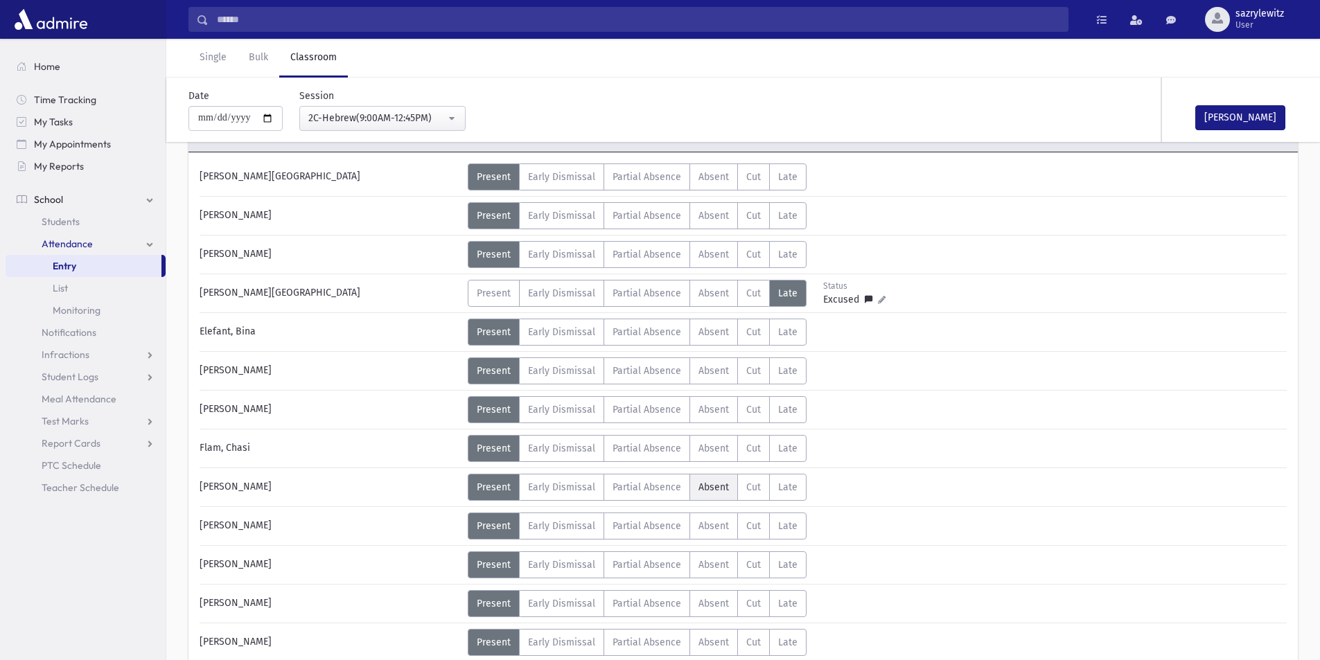
click at [712, 490] on span "Absent" at bounding box center [714, 488] width 30 height 12
click at [334, 118] on div "2C-Hebrew(9:00AM-12:45PM)" at bounding box center [376, 118] width 137 height 15
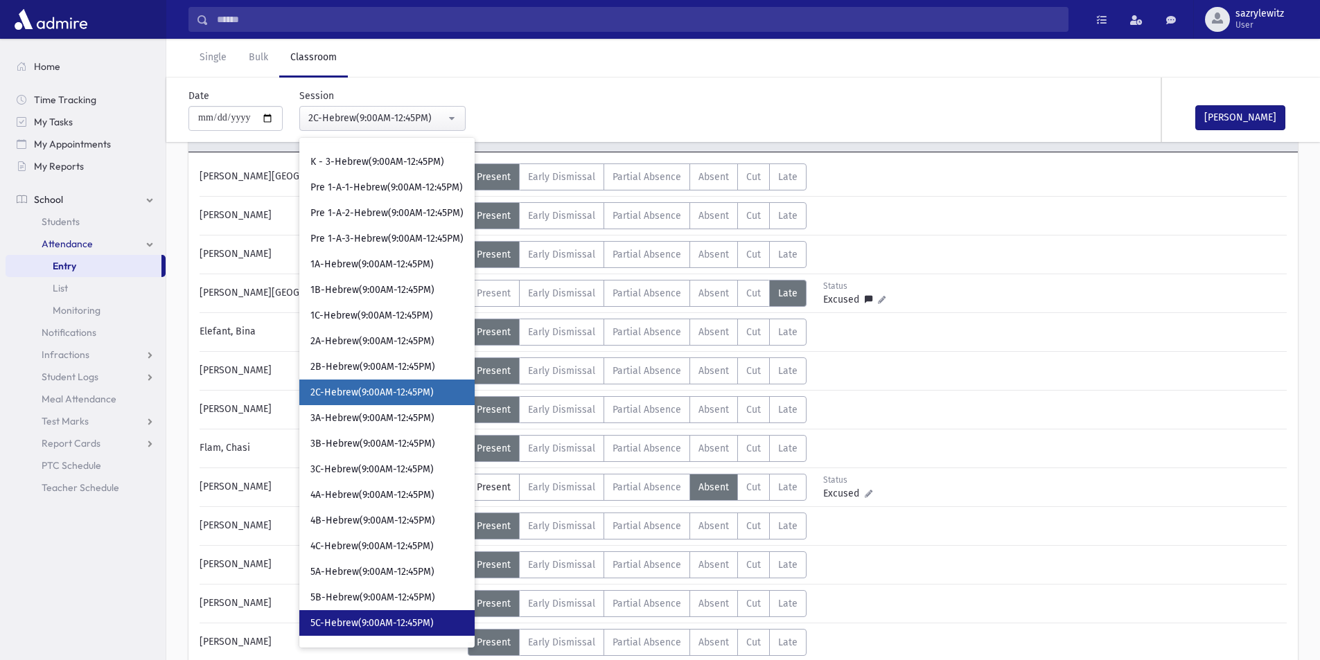
click at [348, 624] on span "5C-Hebrew(9:00AM-12:45PM)" at bounding box center [371, 624] width 123 height 14
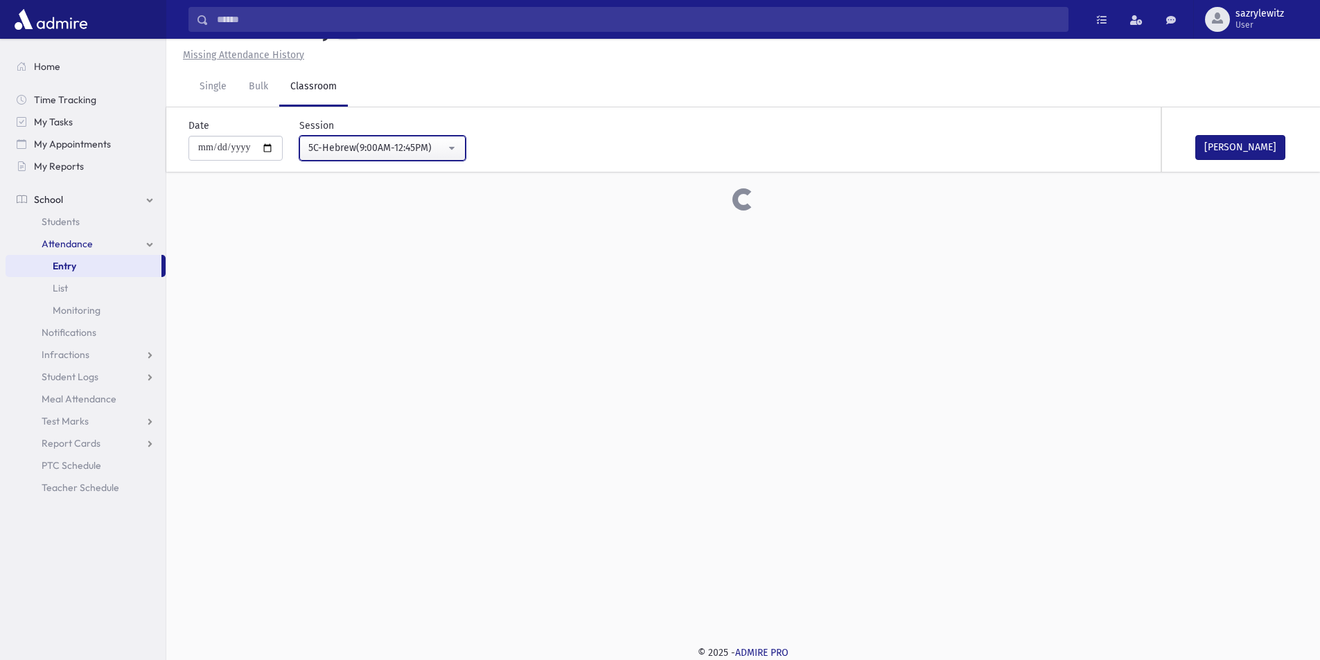
scroll to position [95, 0]
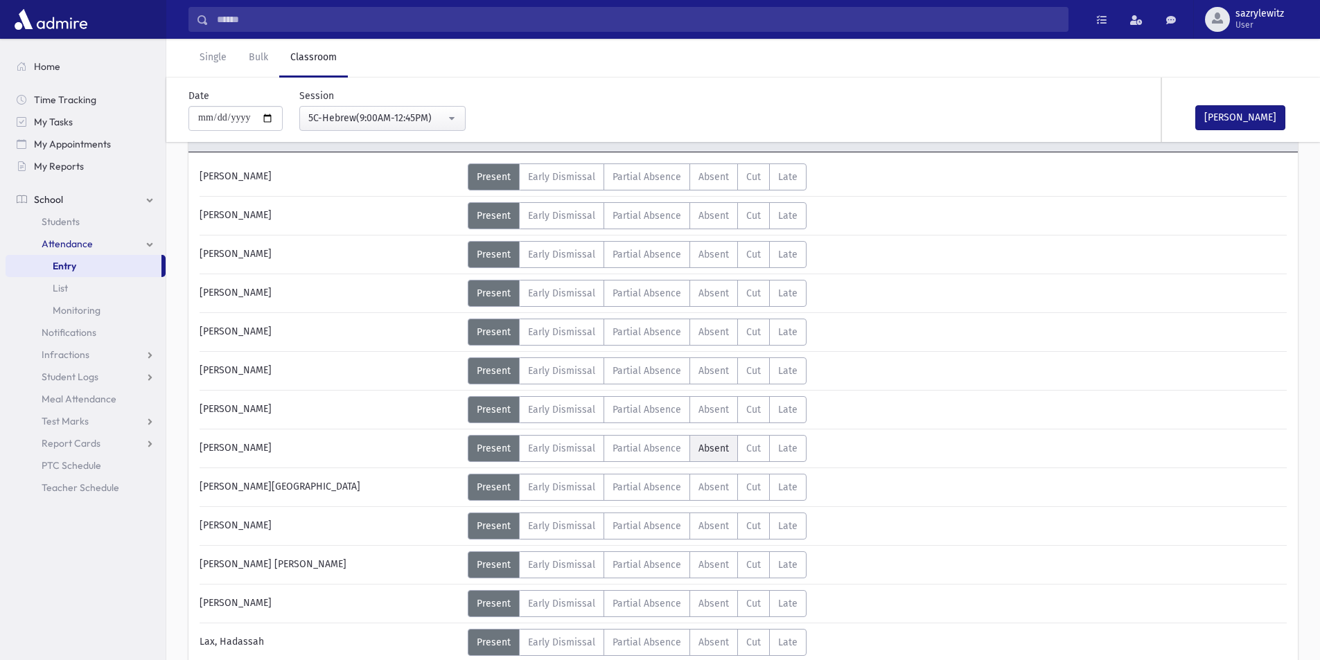
click at [713, 455] on label "Absent A" at bounding box center [714, 448] width 49 height 27
click at [331, 116] on div "5C-Hebrew(9:00AM-12:45PM)" at bounding box center [376, 118] width 137 height 15
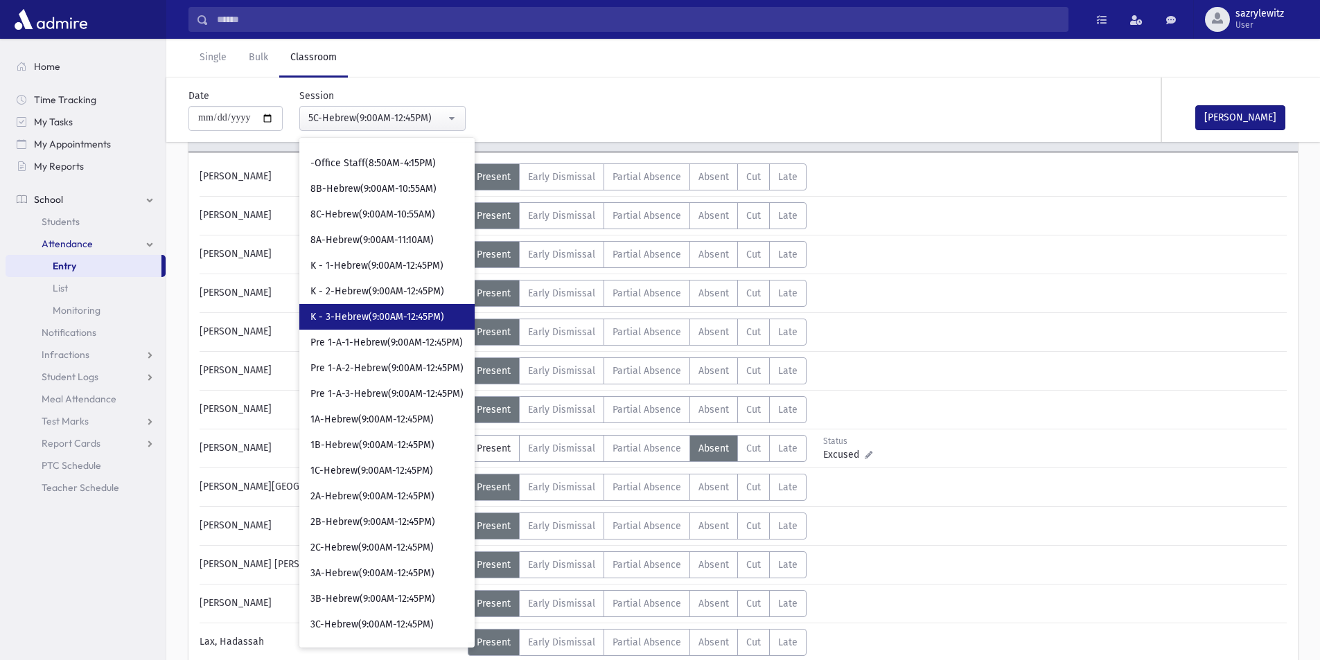
scroll to position [208, 0]
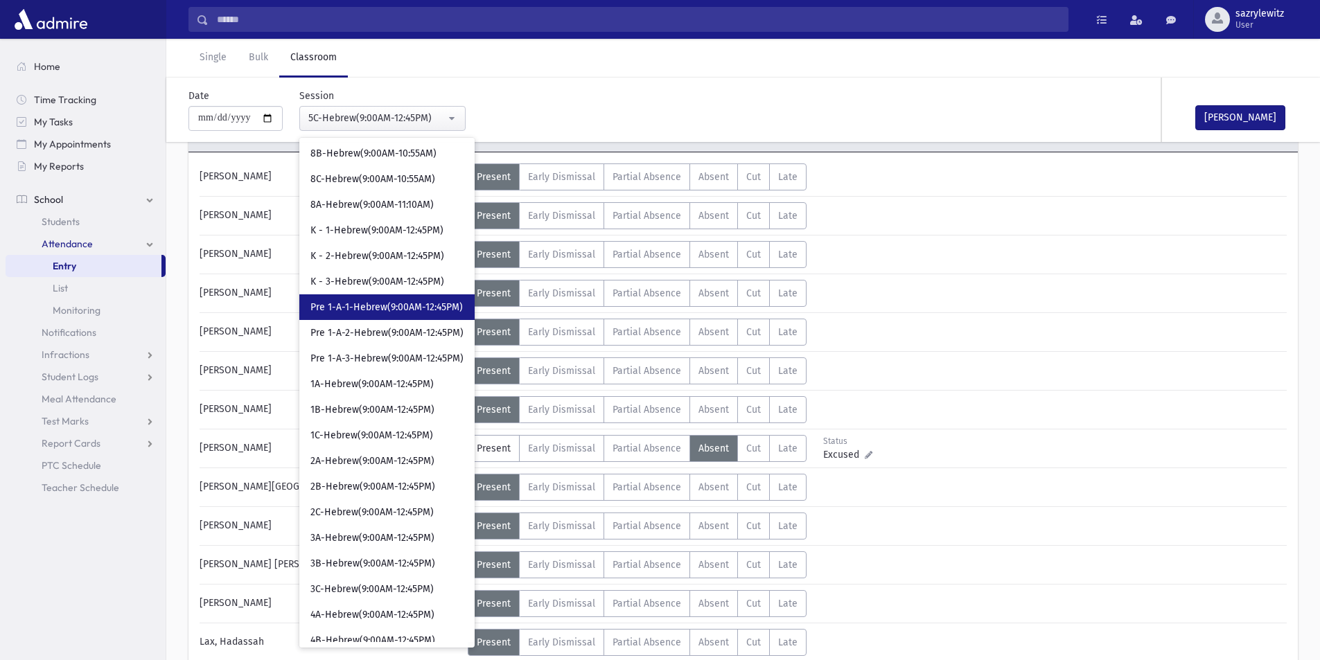
click at [367, 310] on span "Pre 1-A-1-Hebrew(9:00AM-12:45PM)" at bounding box center [386, 308] width 152 height 14
select select "****"
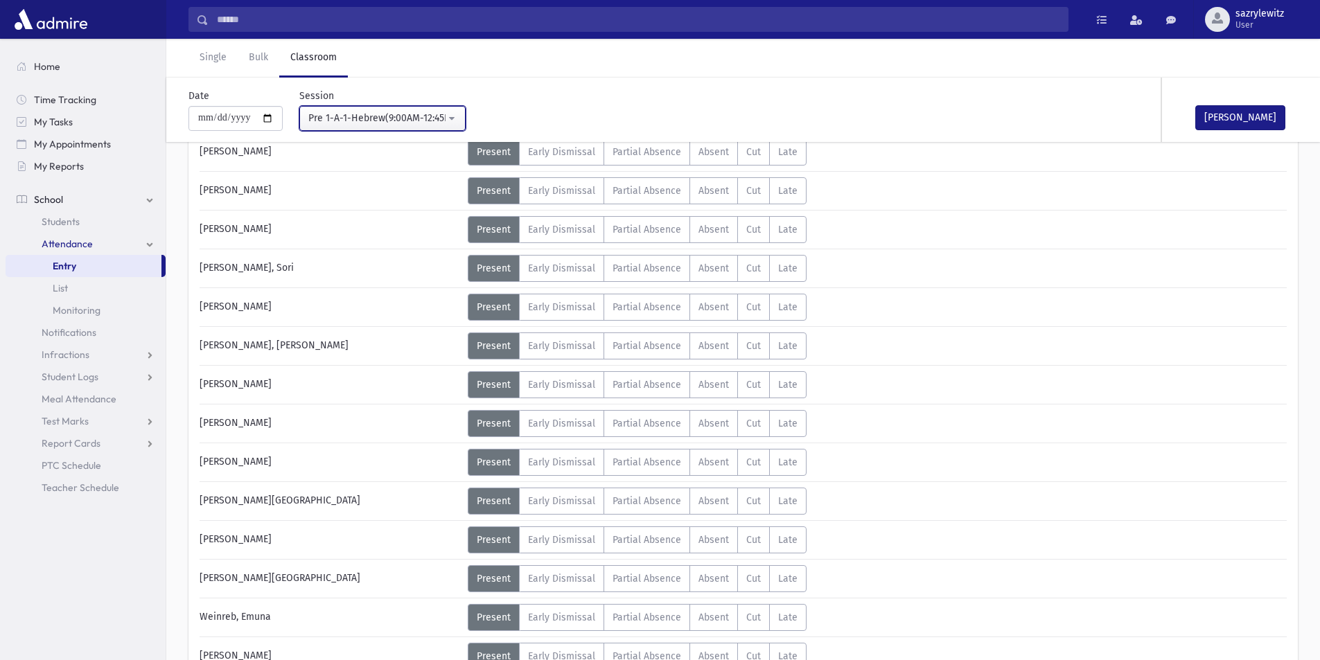
scroll to position [649, 0]
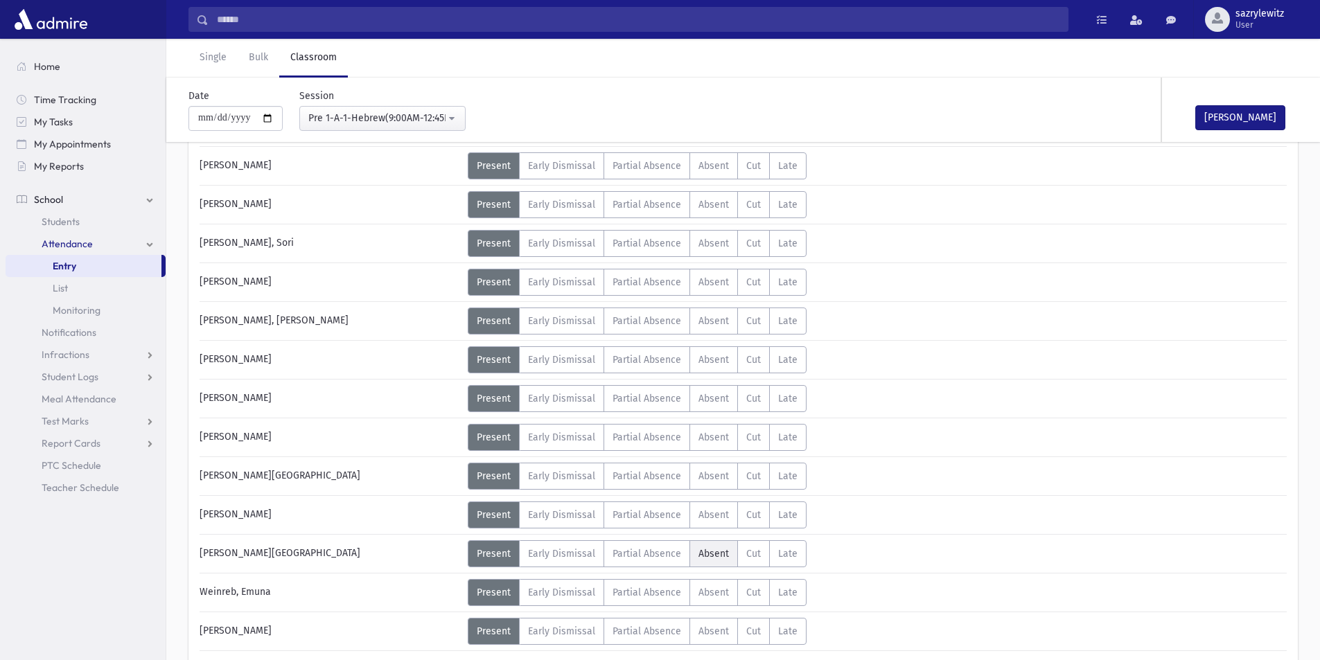
click at [699, 554] on span "Absent" at bounding box center [714, 554] width 30 height 12
click at [708, 288] on label "Absent A" at bounding box center [714, 282] width 49 height 27
click at [215, 60] on link "Single" at bounding box center [213, 58] width 49 height 39
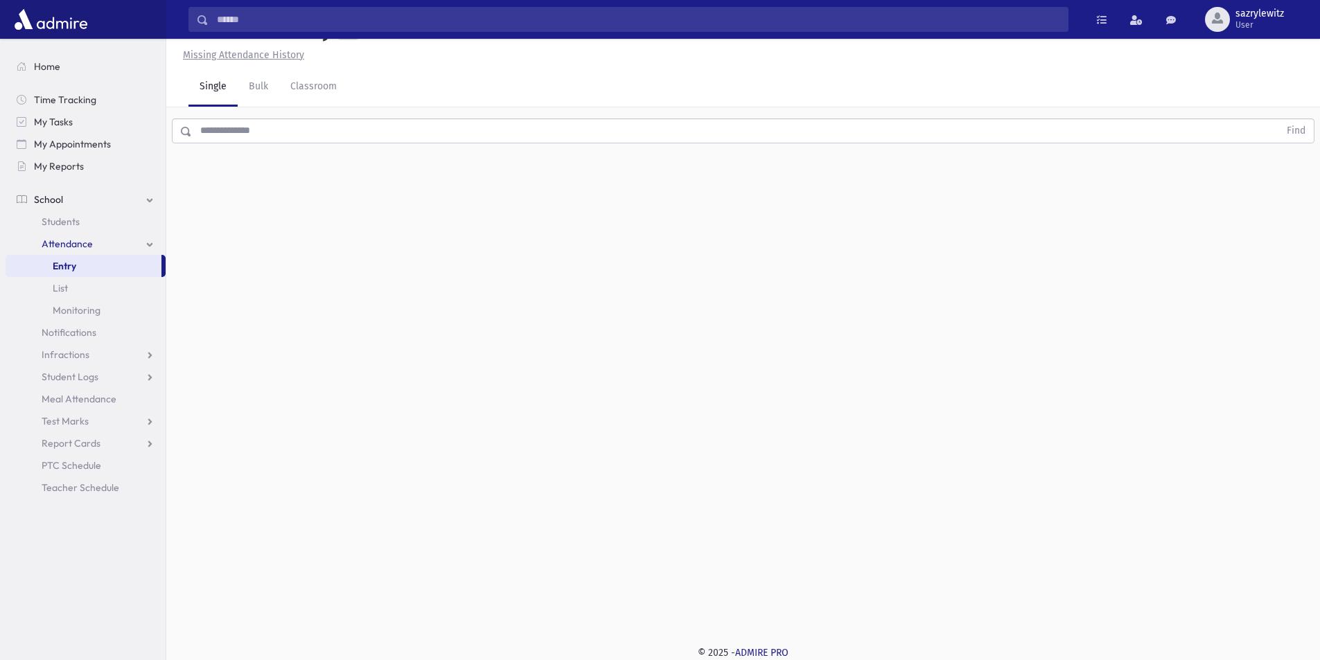
click at [274, 130] on input "text" at bounding box center [735, 131] width 1087 height 25
click at [1295, 131] on button "Find" at bounding box center [1296, 131] width 35 height 24
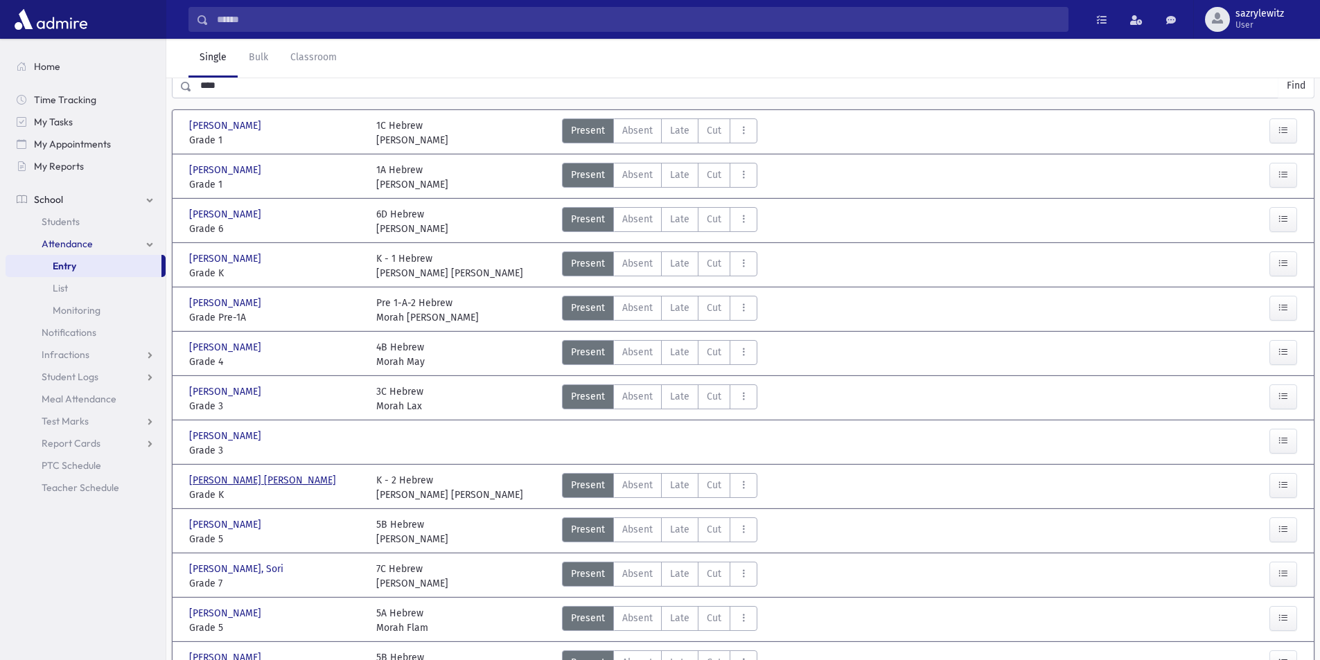
scroll to position [0, 0]
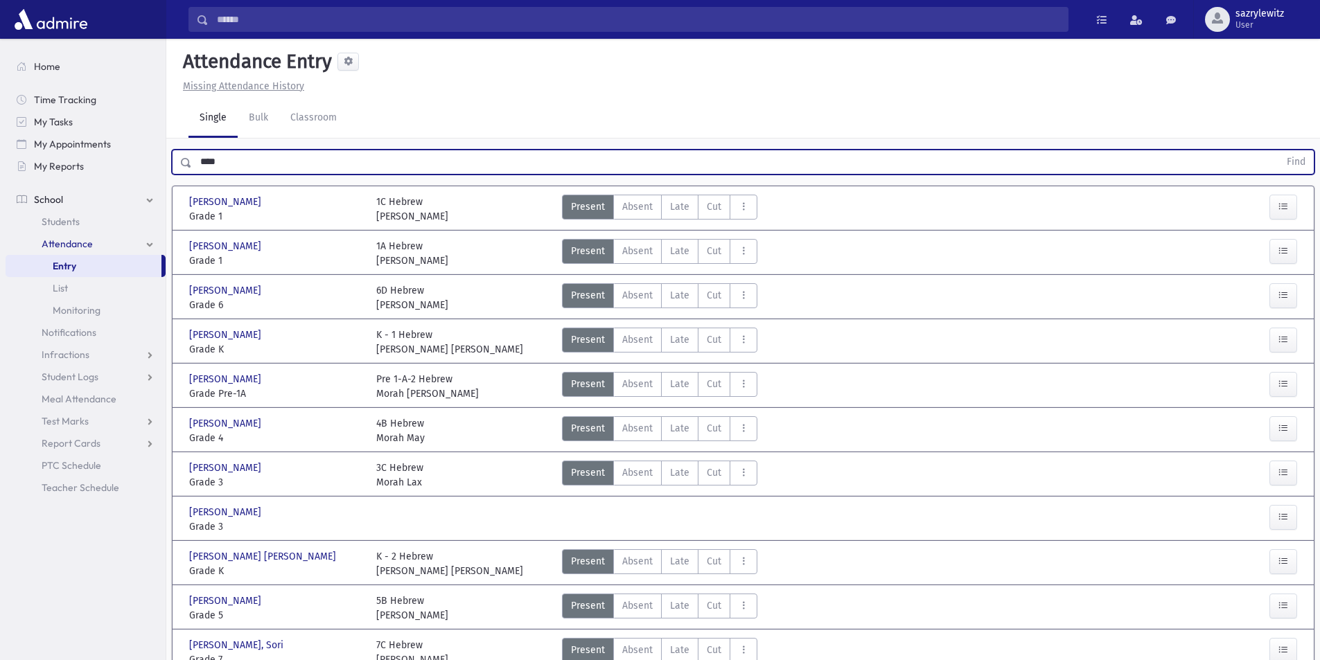
click at [230, 158] on input "****" at bounding box center [735, 162] width 1087 height 25
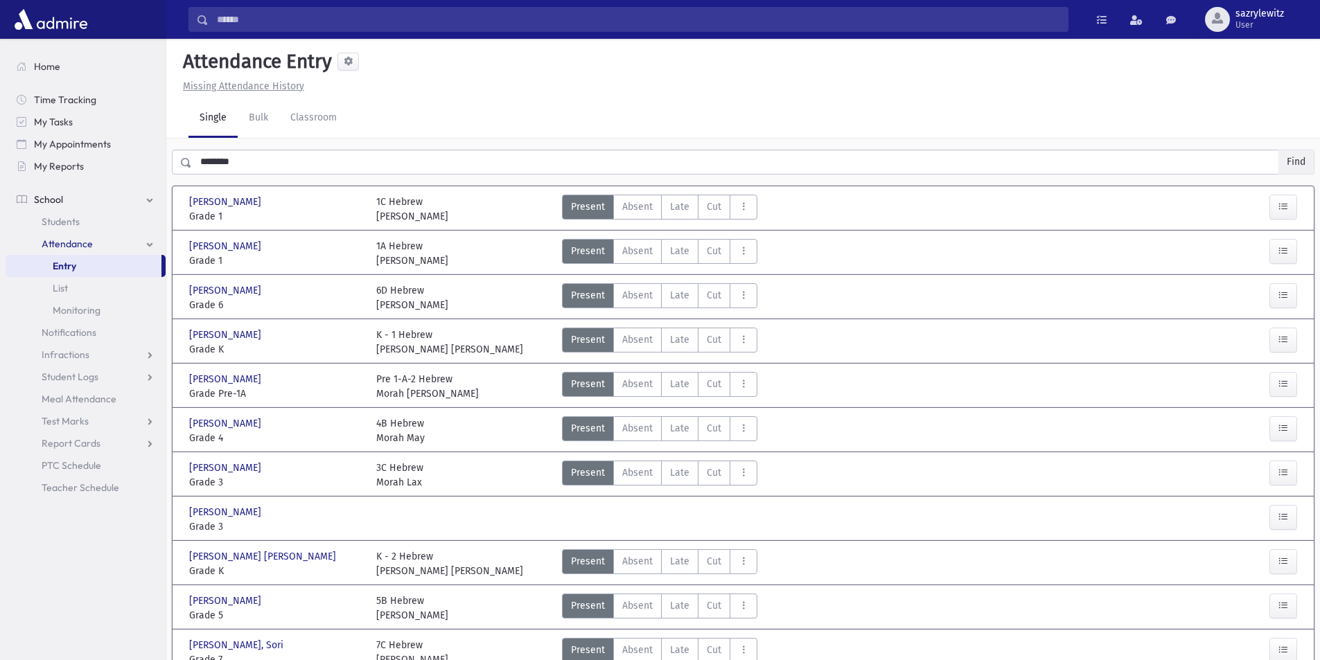
click at [1291, 166] on button "Find" at bounding box center [1296, 162] width 35 height 24
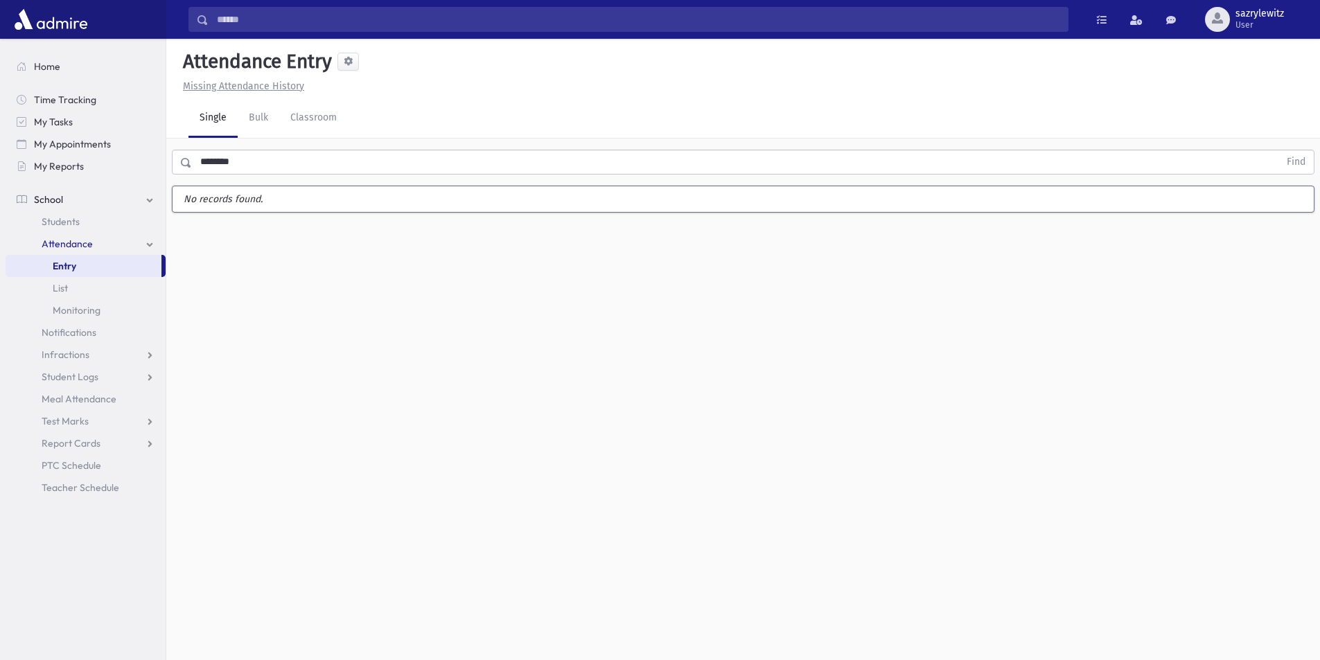
click at [249, 164] on input "********" at bounding box center [735, 162] width 1087 height 25
click at [1284, 161] on button "Find" at bounding box center [1296, 162] width 35 height 24
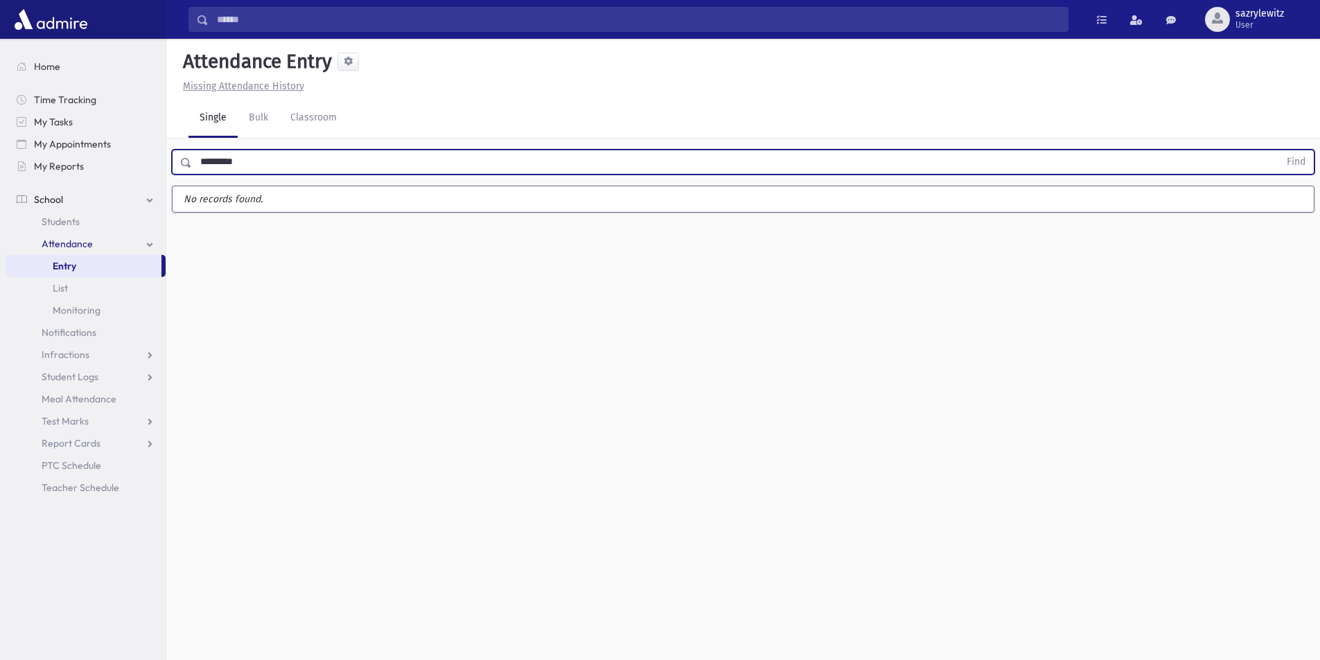
click at [259, 164] on input "*********" at bounding box center [735, 162] width 1087 height 25
type input "*********"
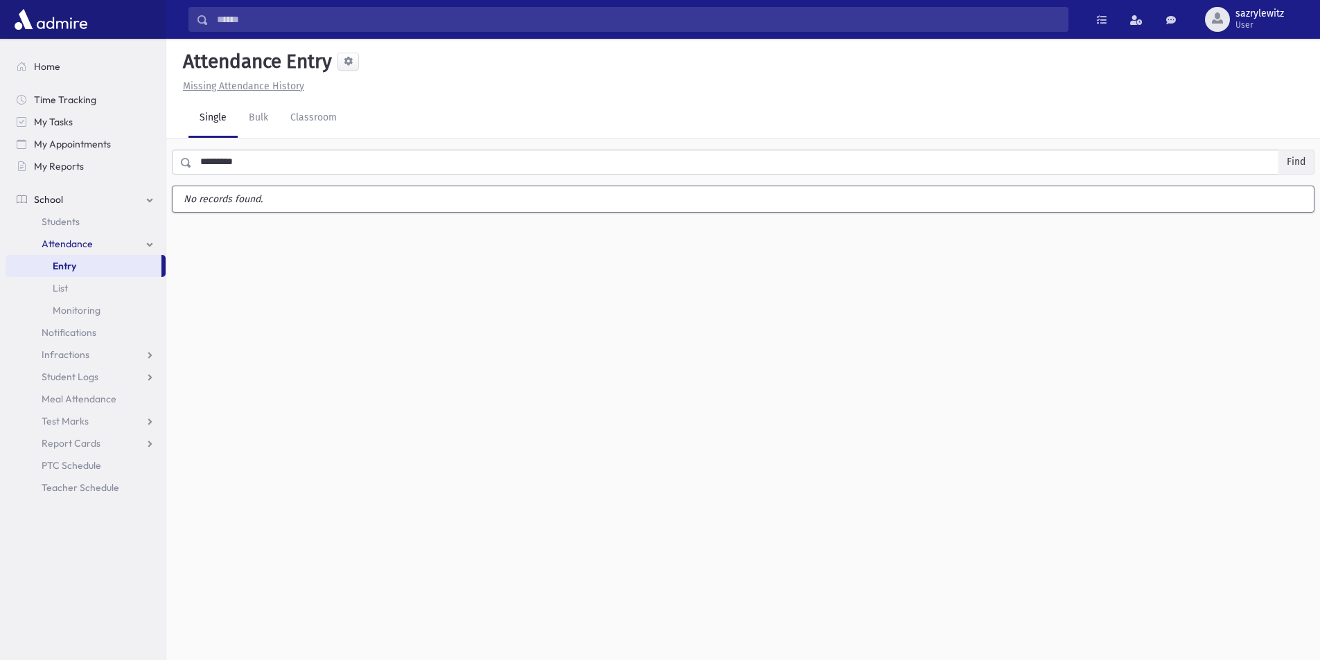
click at [1290, 159] on button "Find" at bounding box center [1296, 162] width 35 height 24
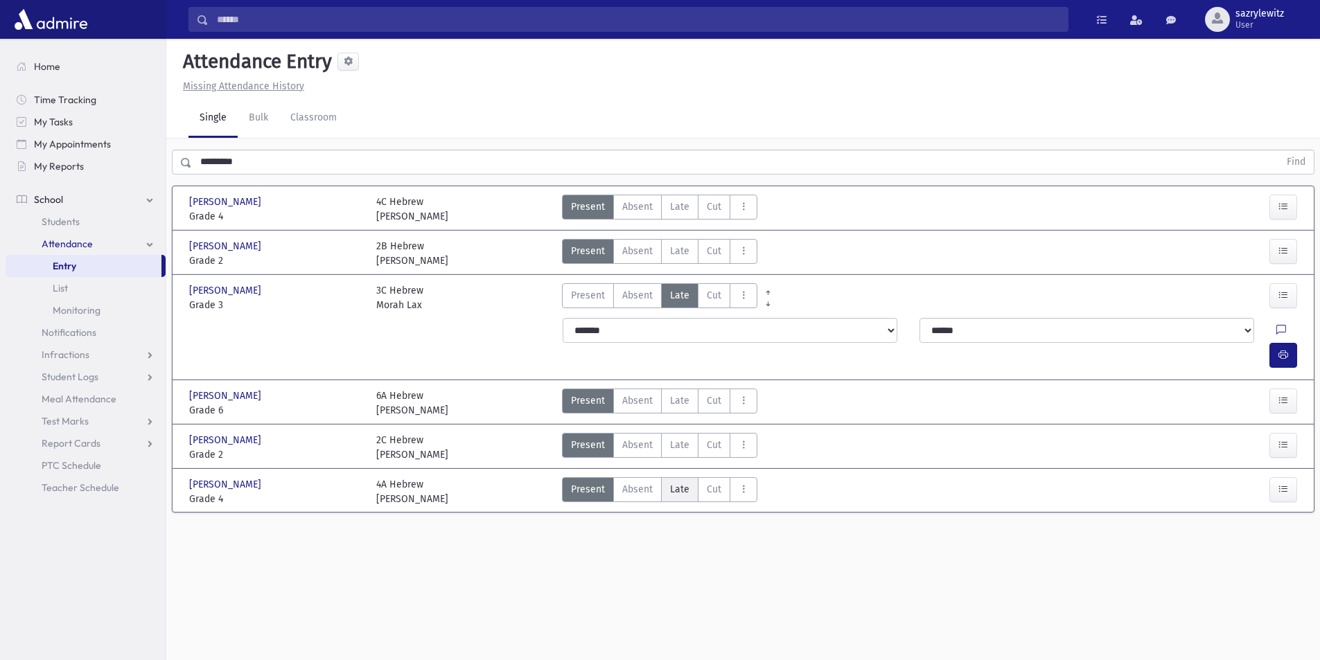
click at [680, 482] on span "Late" at bounding box center [679, 489] width 19 height 15
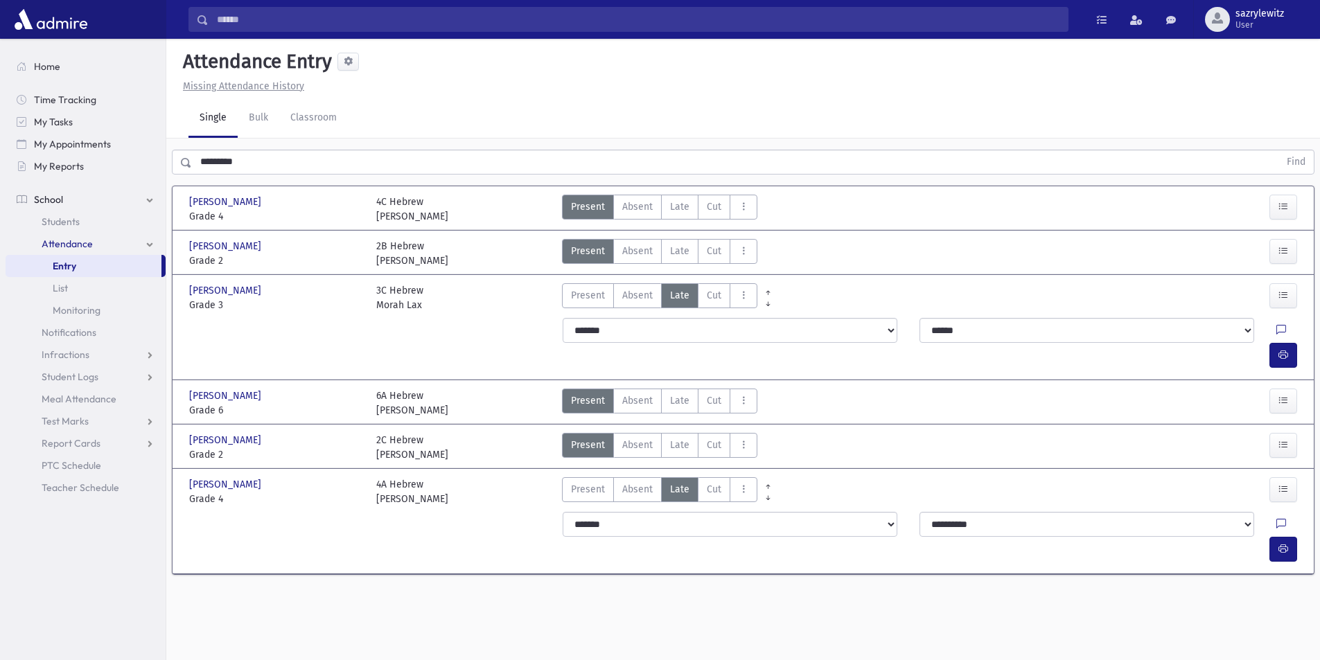
click at [1277, 512] on div at bounding box center [1290, 524] width 26 height 25
click at [1238, 512] on div "**********" at bounding box center [1098, 524] width 357 height 25
click at [1277, 519] on icon at bounding box center [1282, 525] width 10 height 12
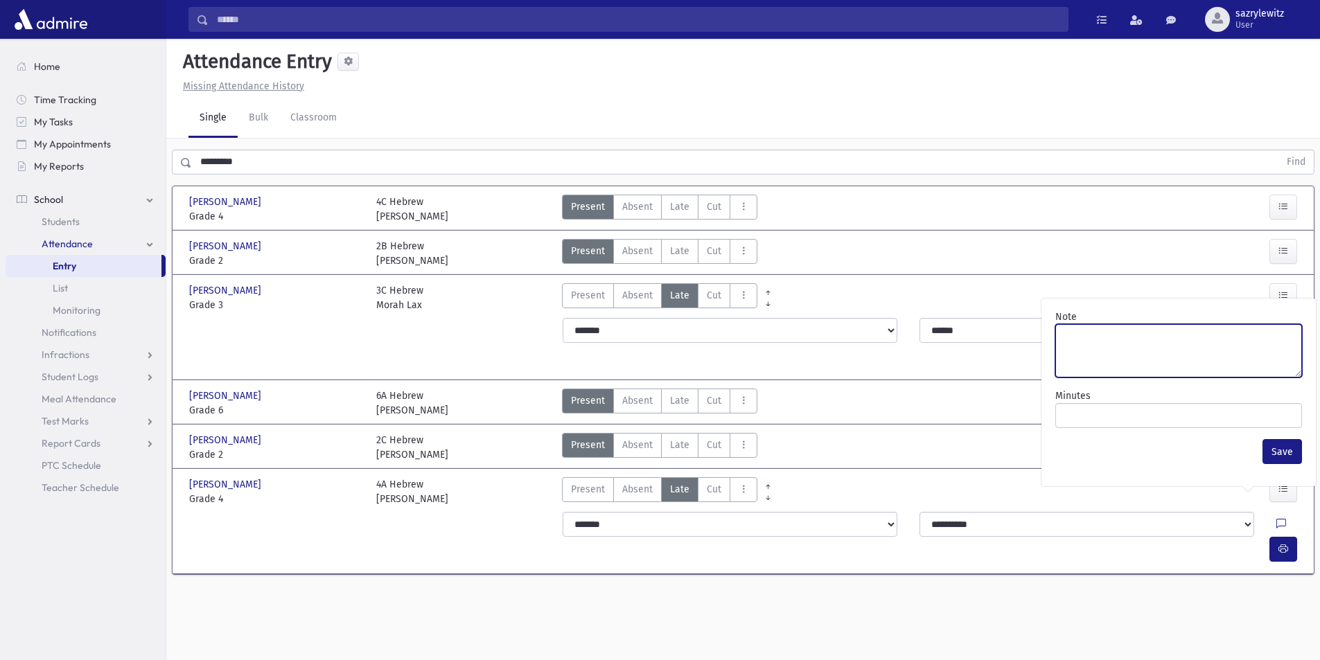
click at [1106, 355] on textarea "Note" at bounding box center [1179, 350] width 247 height 53
type textarea "**********"
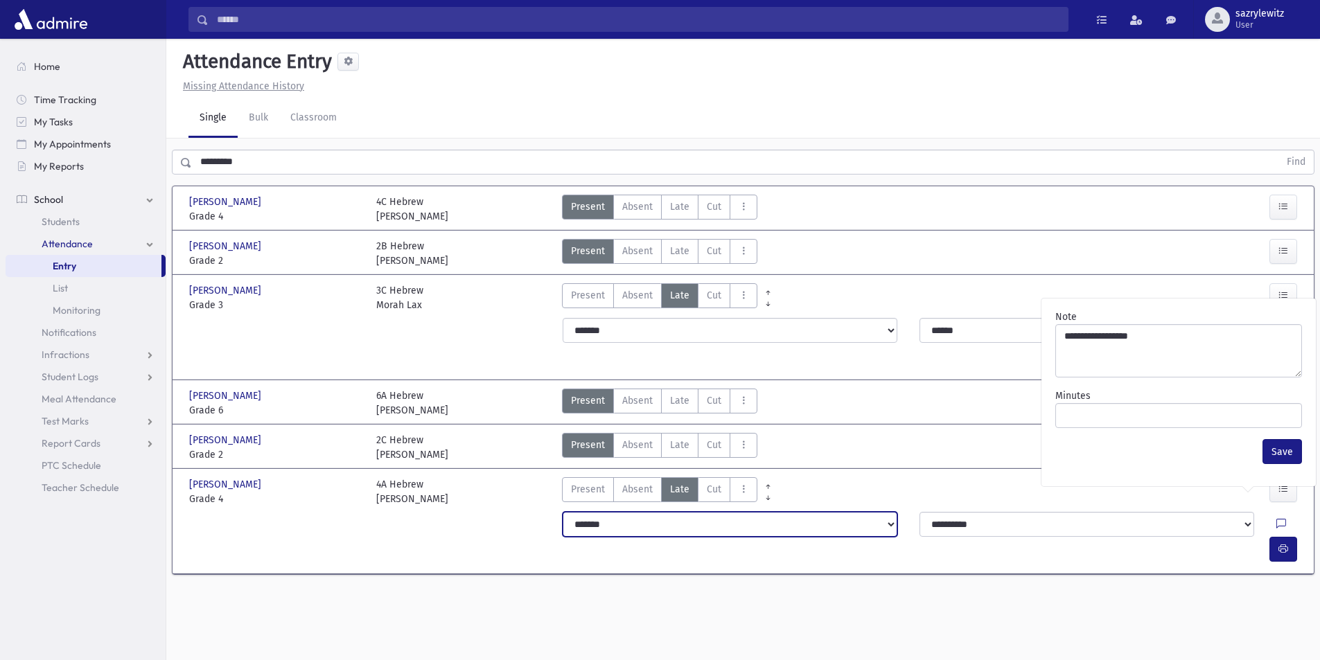
click at [882, 512] on select "**********" at bounding box center [730, 524] width 335 height 25
select select "*********"
click at [563, 512] on select "**********" at bounding box center [730, 524] width 335 height 25
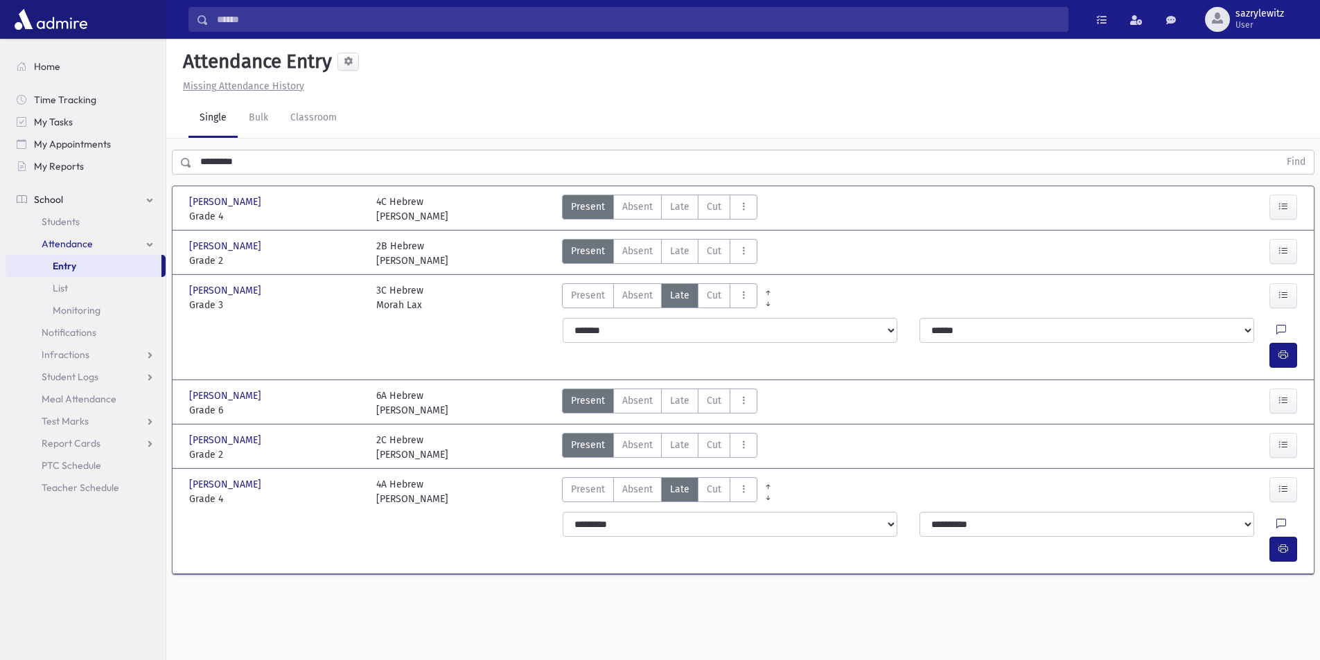
click at [1277, 519] on icon at bounding box center [1282, 525] width 10 height 12
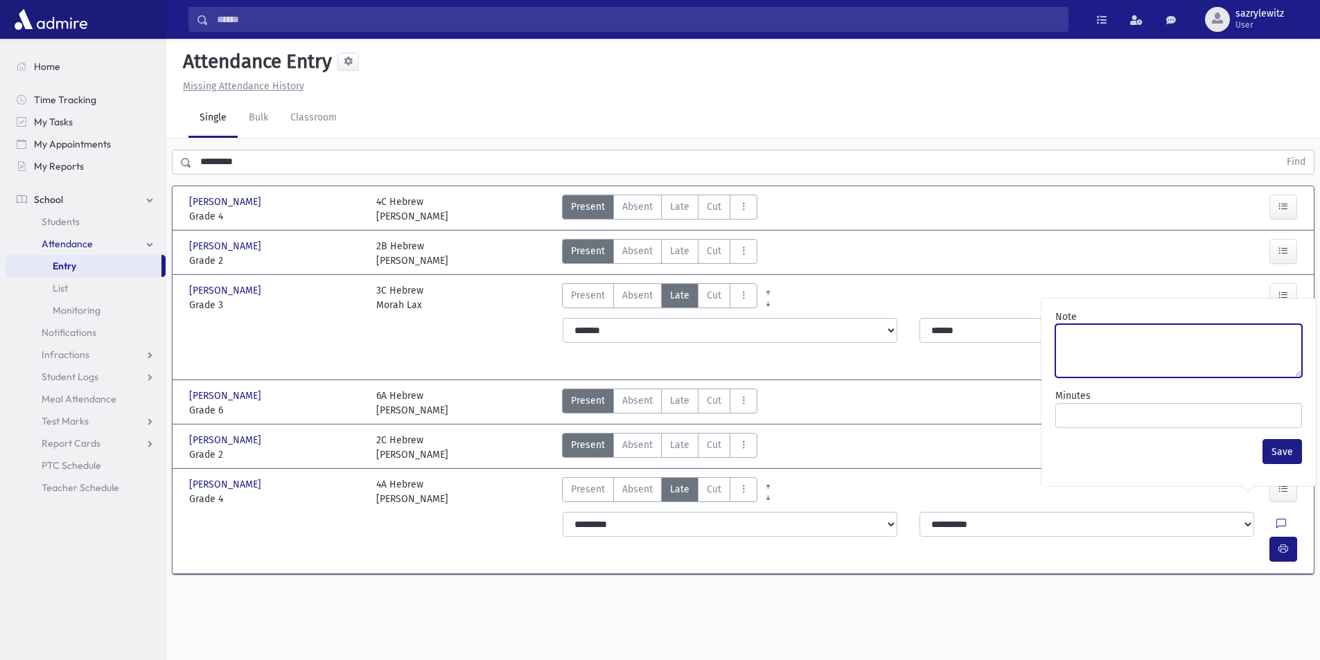
click at [1134, 346] on textarea "Note" at bounding box center [1179, 350] width 247 height 53
type textarea "**********"
click at [1271, 448] on button "Save" at bounding box center [1283, 451] width 40 height 25
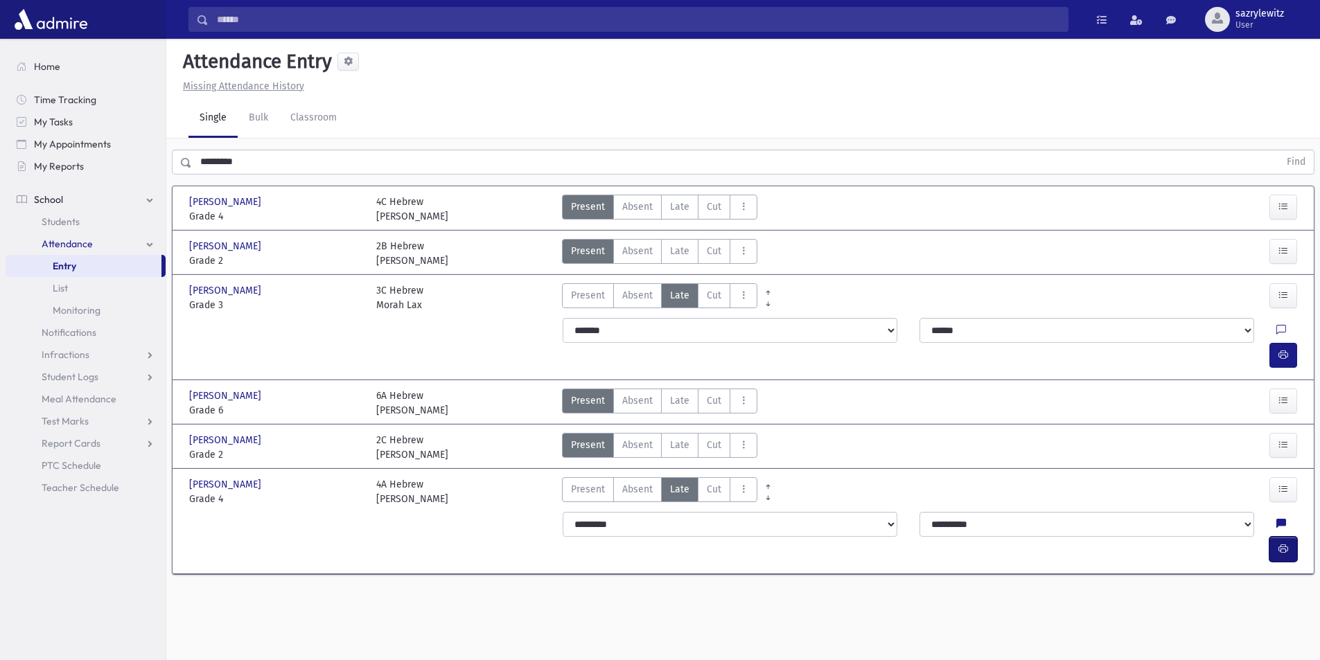
click at [1286, 543] on span "button" at bounding box center [1284, 549] width 10 height 12
